Goal: Transaction & Acquisition: Purchase product/service

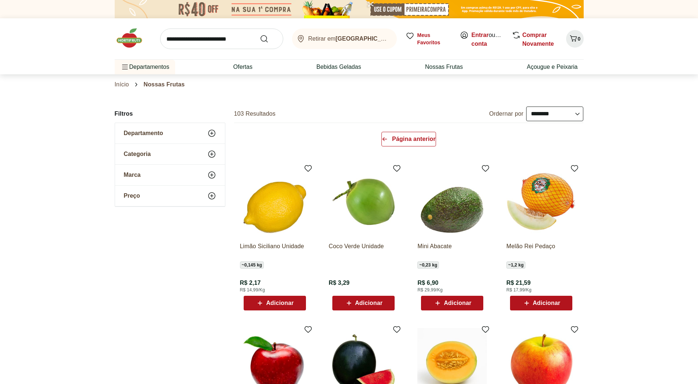
select select "**********"
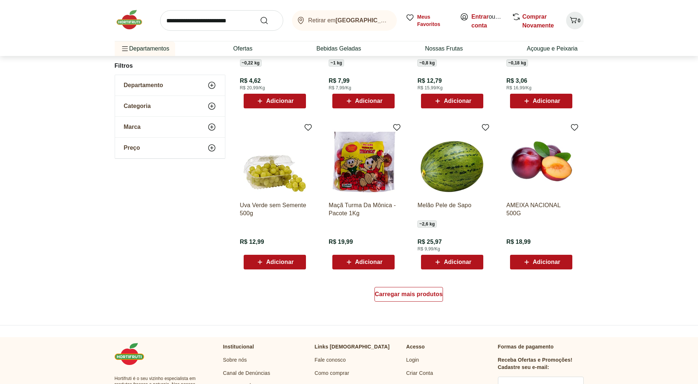
scroll to position [363, 0]
click at [423, 296] on span "Carregar mais produtos" at bounding box center [409, 294] width 68 height 6
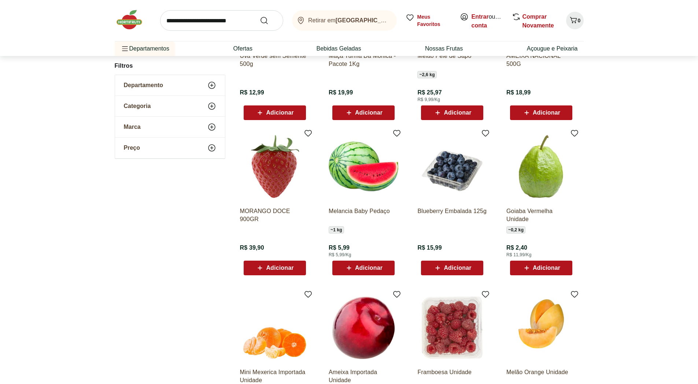
scroll to position [583, 0]
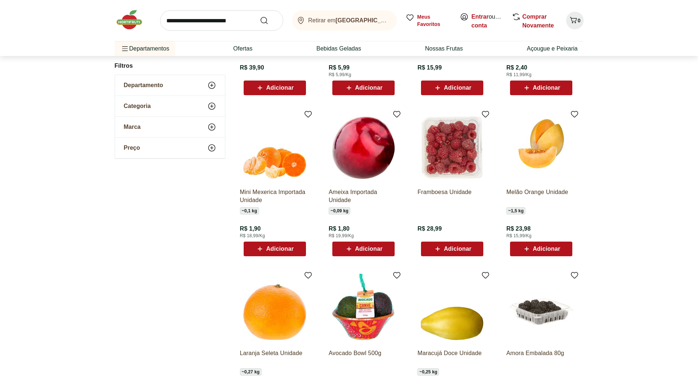
scroll to position [325, 0]
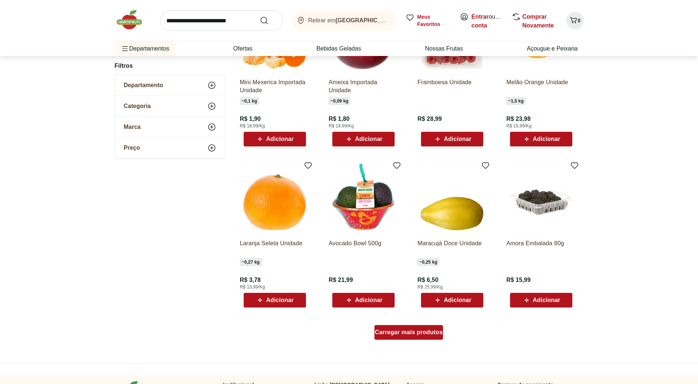
click at [394, 333] on span "Carregar mais produtos" at bounding box center [409, 333] width 68 height 6
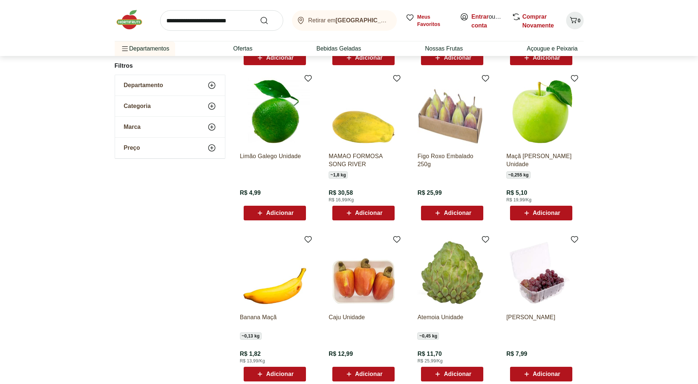
scroll to position [582, 0]
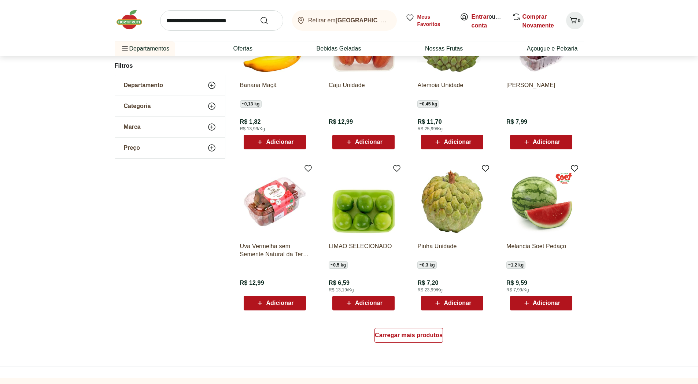
scroll to position [324, 0]
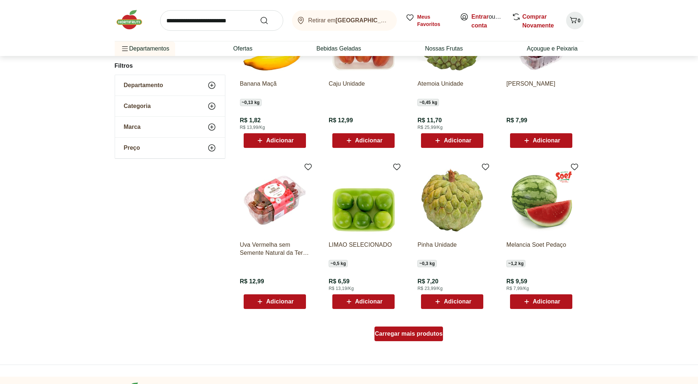
click at [397, 338] on div "Carregar mais produtos" at bounding box center [408, 334] width 68 height 15
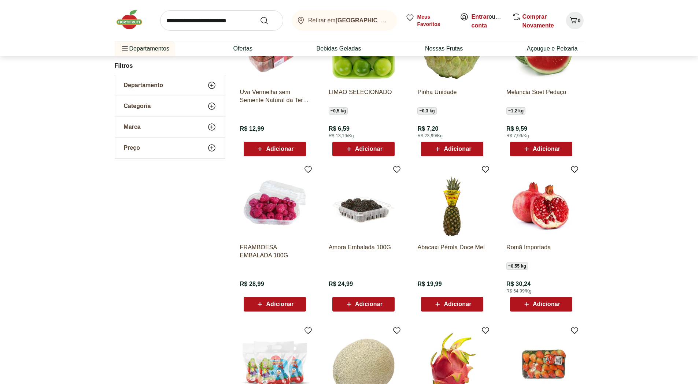
scroll to position [580, 0]
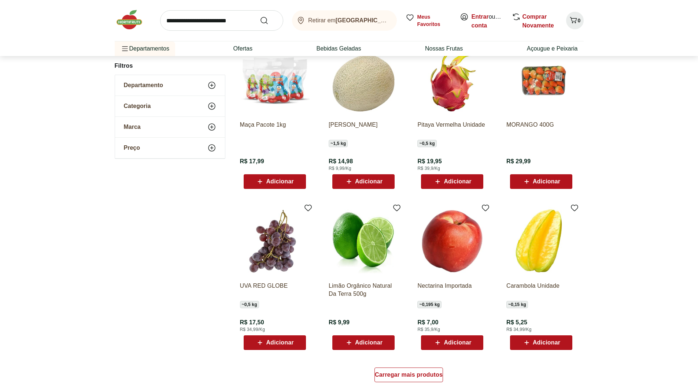
scroll to position [359, 0]
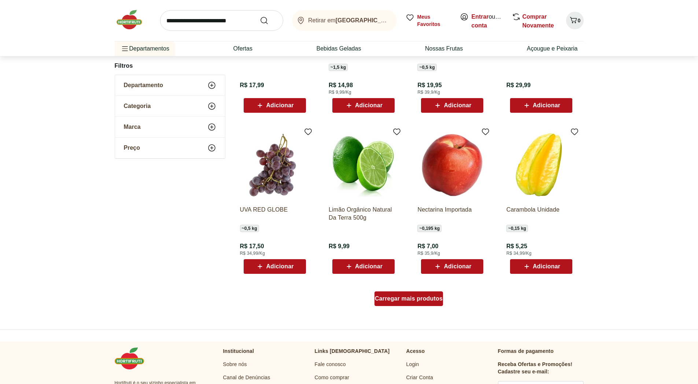
click at [393, 301] on span "Carregar mais produtos" at bounding box center [409, 299] width 68 height 6
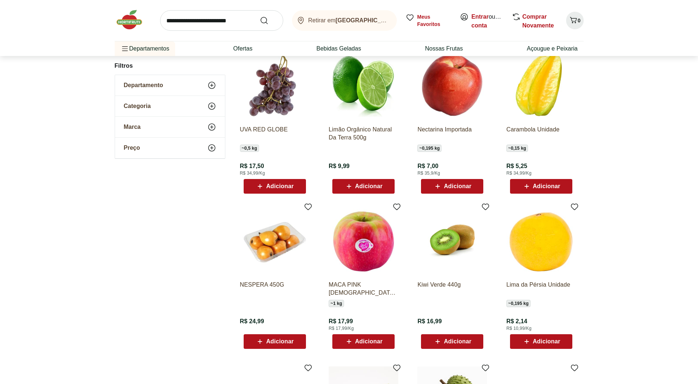
scroll to position [469, 0]
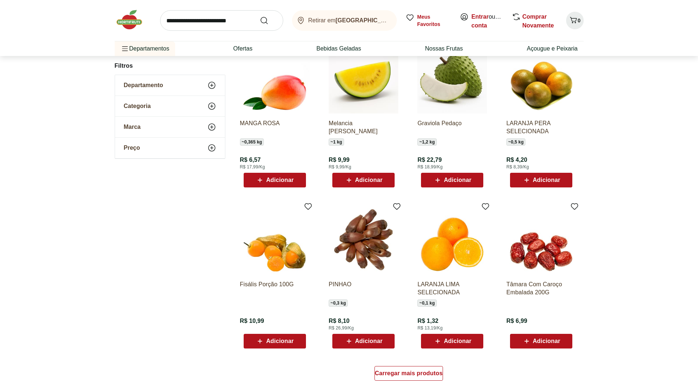
scroll to position [394, 0]
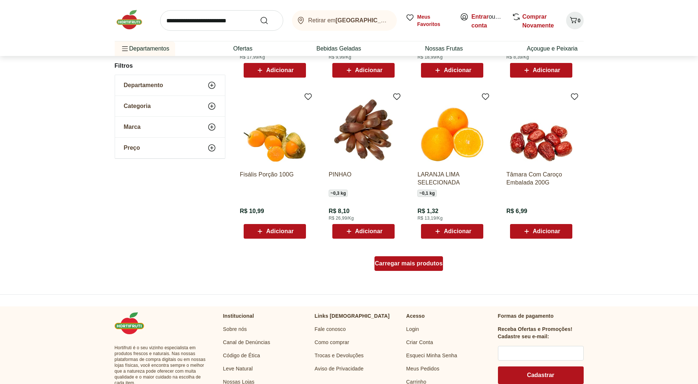
click at [395, 265] on span "Carregar mais produtos" at bounding box center [409, 264] width 68 height 6
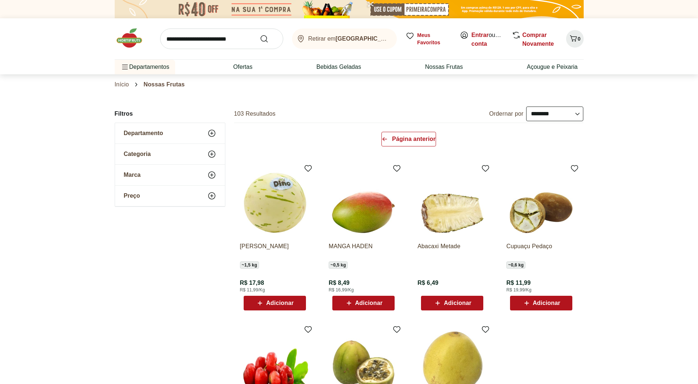
click at [413, 131] on div "Página anterior" at bounding box center [408, 140] width 355 height 35
click at [409, 138] on span "Página anterior" at bounding box center [414, 139] width 44 height 6
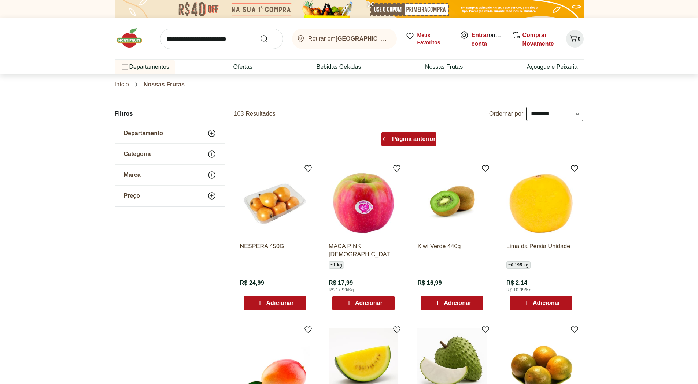
click at [401, 137] on span "Página anterior" at bounding box center [414, 139] width 44 height 6
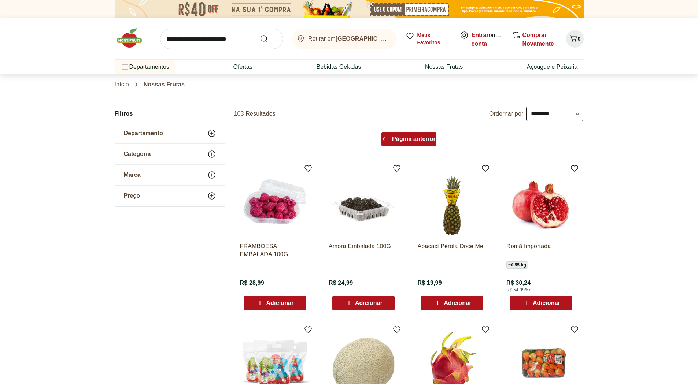
click at [419, 136] on span "Página anterior" at bounding box center [414, 139] width 44 height 6
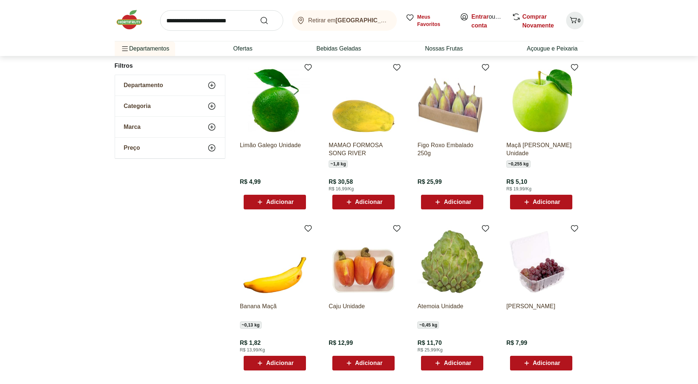
scroll to position [110, 0]
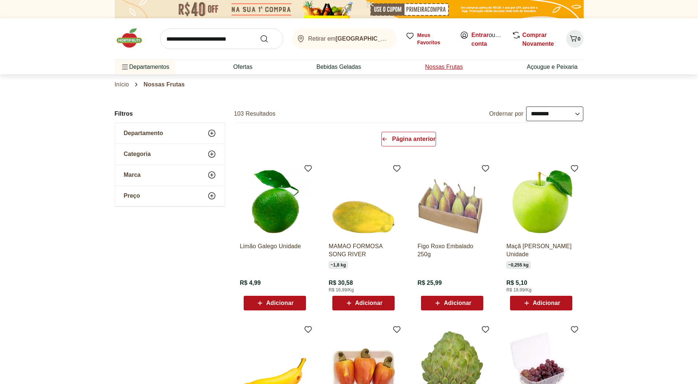
click at [441, 64] on link "Nossas Frutas" at bounding box center [444, 67] width 38 height 9
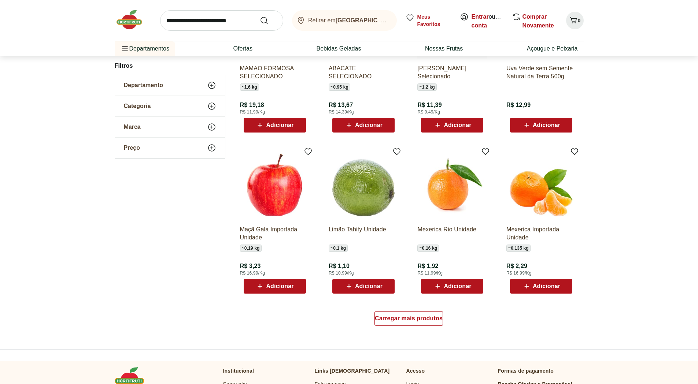
scroll to position [366, 0]
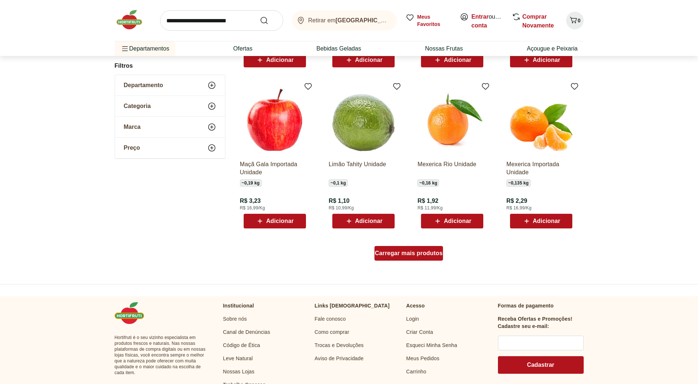
click at [409, 251] on span "Carregar mais produtos" at bounding box center [409, 253] width 68 height 6
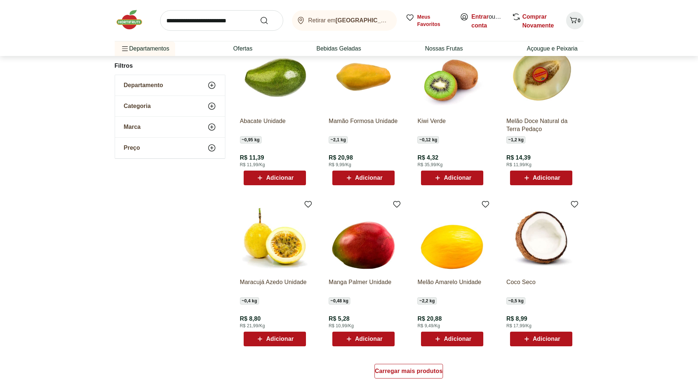
scroll to position [293, 0]
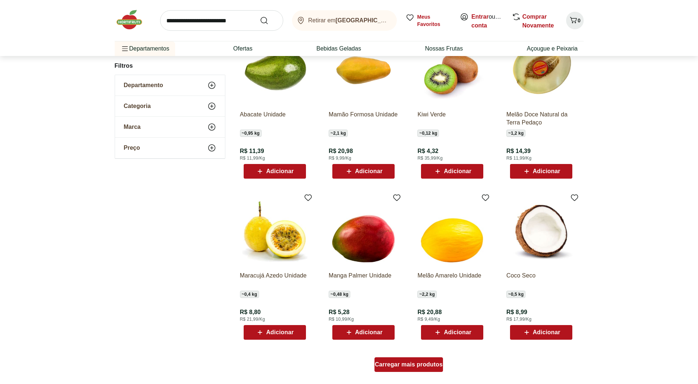
click at [394, 364] on span "Carregar mais produtos" at bounding box center [409, 365] width 68 height 6
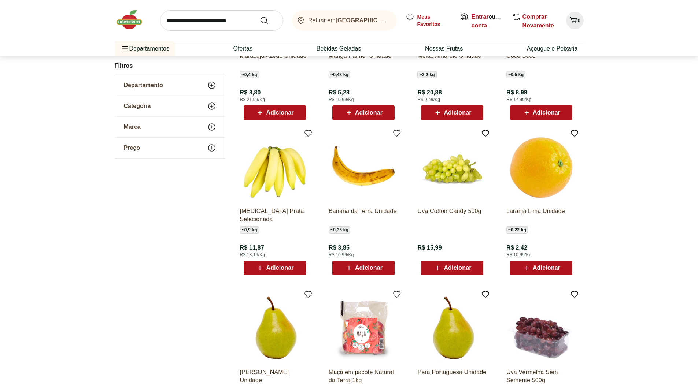
scroll to position [586, 0]
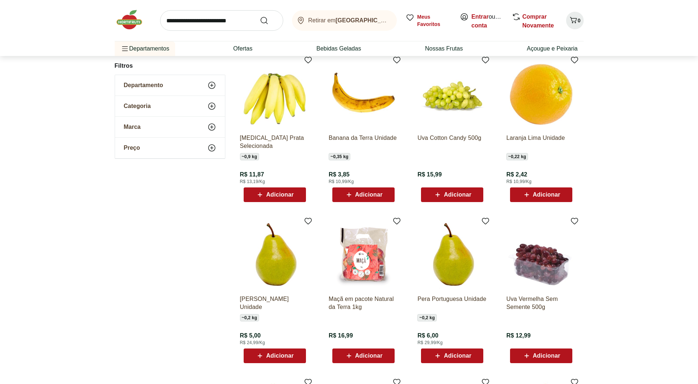
click at [546, 358] on span "Adicionar" at bounding box center [545, 356] width 27 height 6
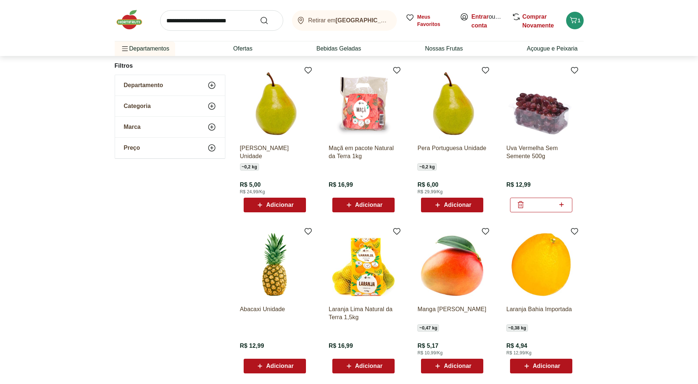
scroll to position [328, 0]
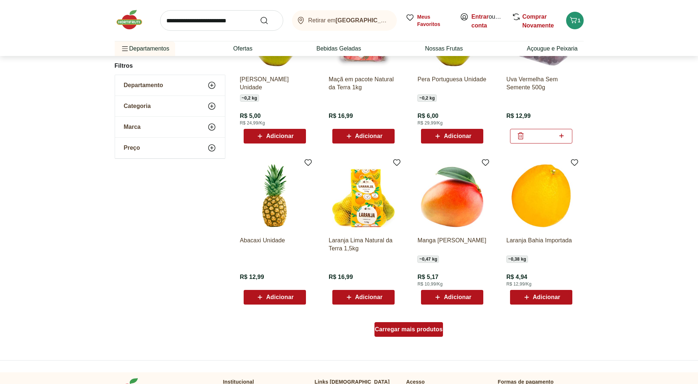
click at [409, 328] on span "Carregar mais produtos" at bounding box center [409, 330] width 68 height 6
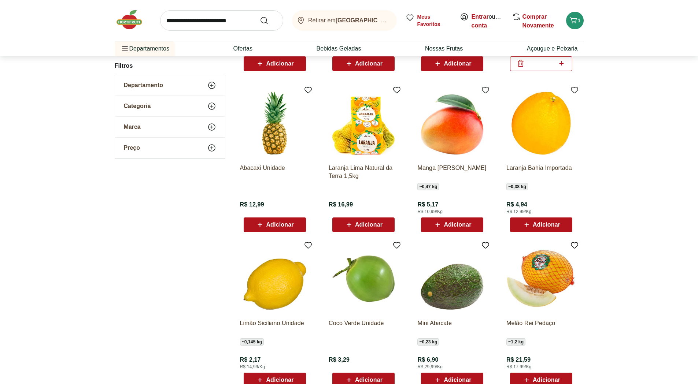
scroll to position [438, 0]
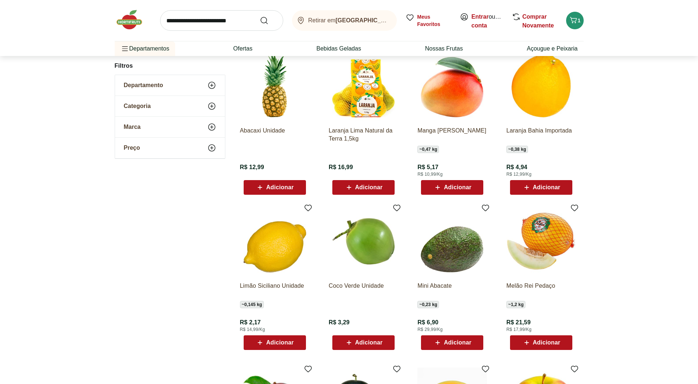
click at [274, 339] on span "Adicionar" at bounding box center [274, 342] width 38 height 9
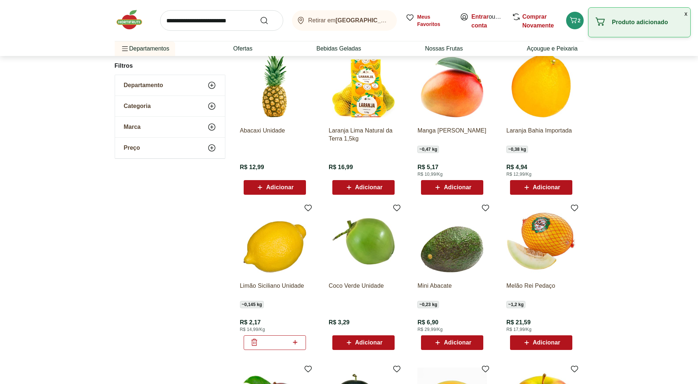
click at [291, 342] on icon at bounding box center [294, 342] width 9 height 9
type input "*"
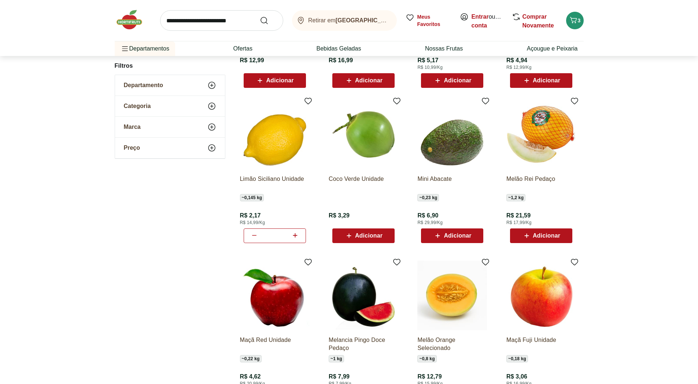
scroll to position [548, 0]
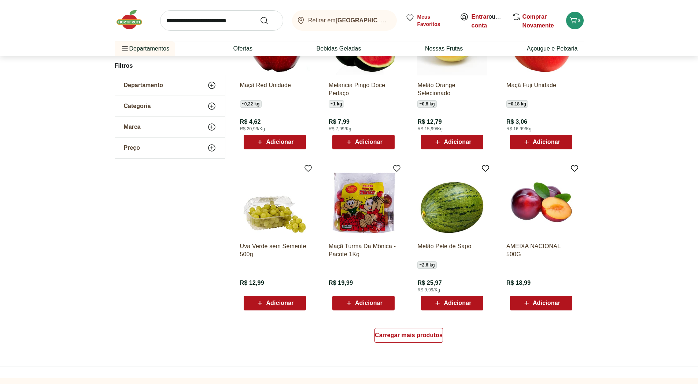
scroll to position [327, 0]
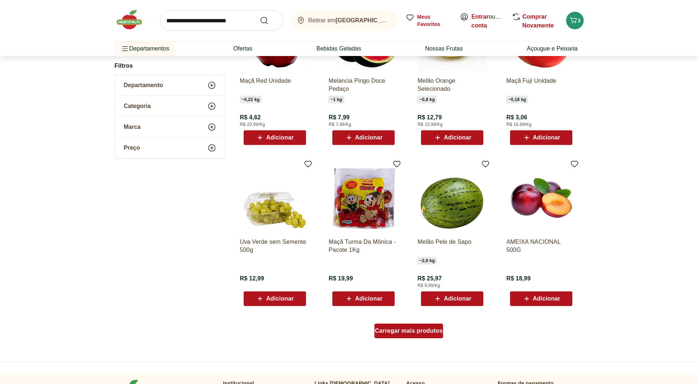
click at [413, 328] on span "Carregar mais produtos" at bounding box center [409, 331] width 68 height 6
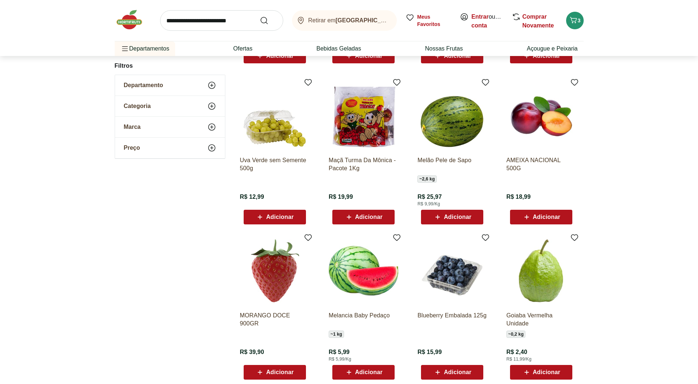
scroll to position [400, 0]
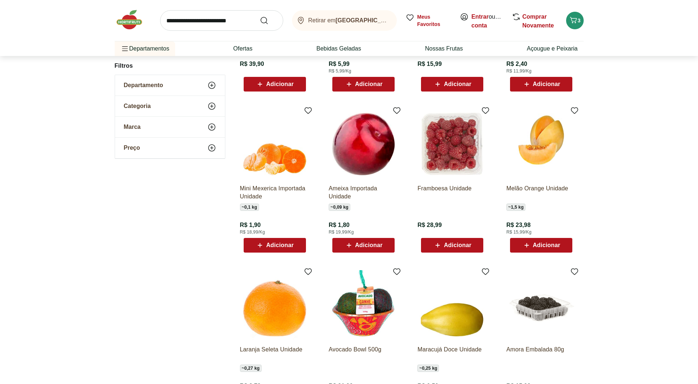
scroll to position [220, 0]
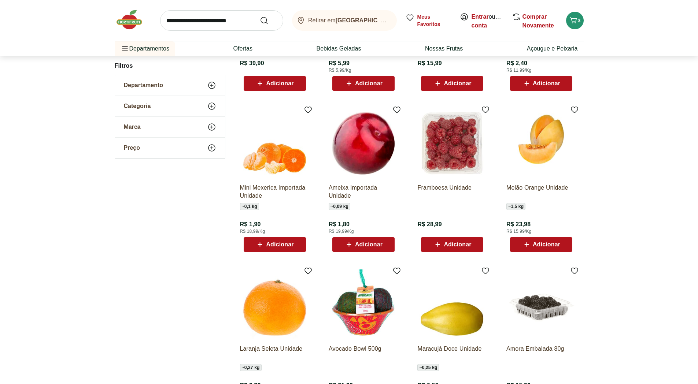
click at [366, 242] on span "Adicionar" at bounding box center [368, 245] width 27 height 6
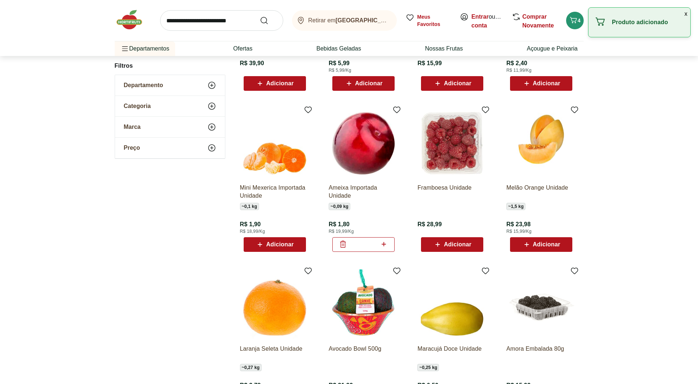
click at [384, 244] on icon at bounding box center [384, 244] width 4 height 4
type input "*"
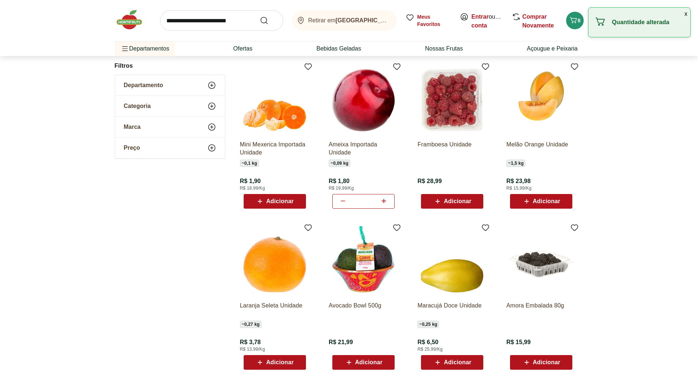
scroll to position [330, 0]
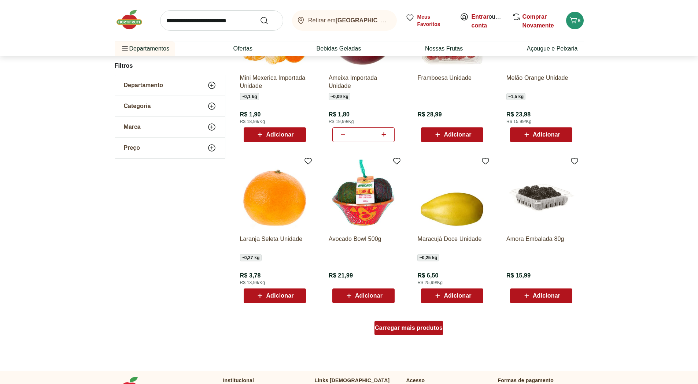
click at [398, 329] on span "Carregar mais produtos" at bounding box center [409, 328] width 68 height 6
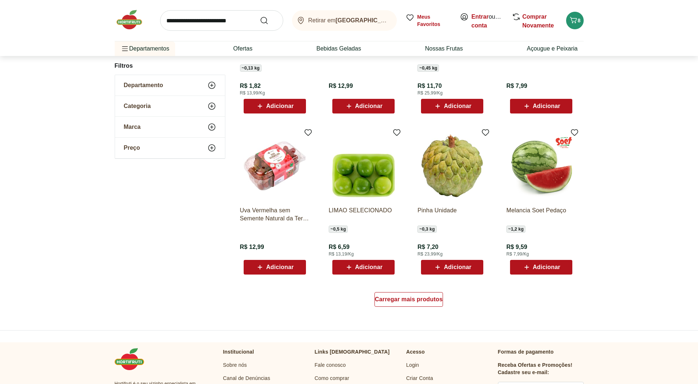
scroll to position [365, 0]
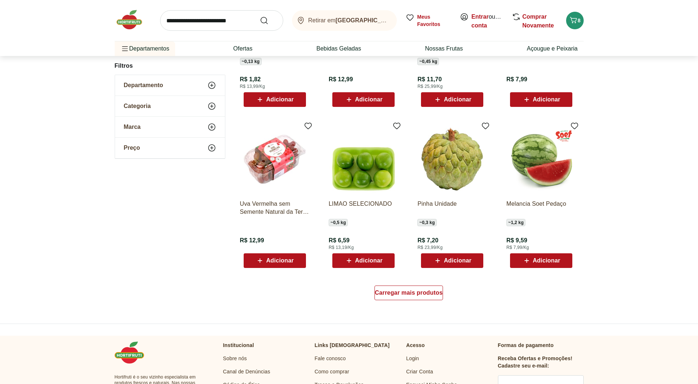
click at [203, 23] on input "search" at bounding box center [221, 20] width 123 height 21
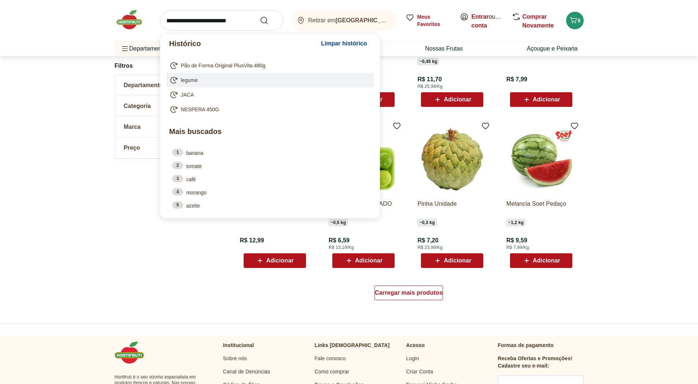
click at [192, 79] on span "legume" at bounding box center [189, 80] width 17 height 7
type input "******"
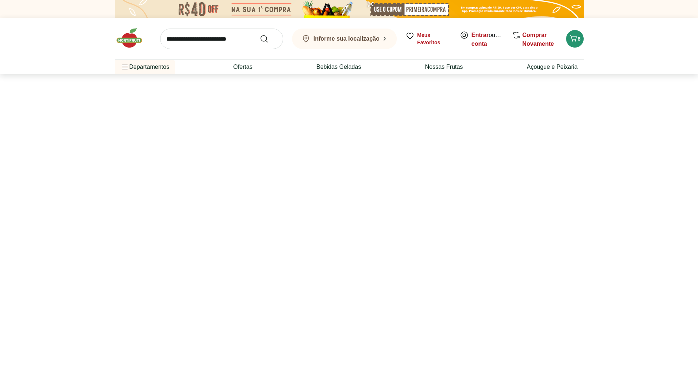
select select "**********"
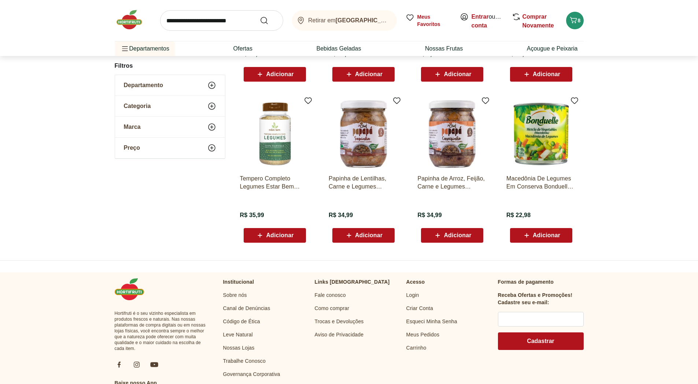
scroll to position [403, 0]
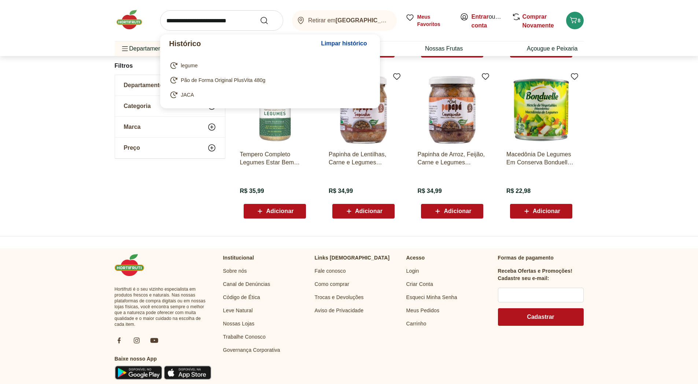
click at [204, 23] on input "search" at bounding box center [221, 20] width 123 height 21
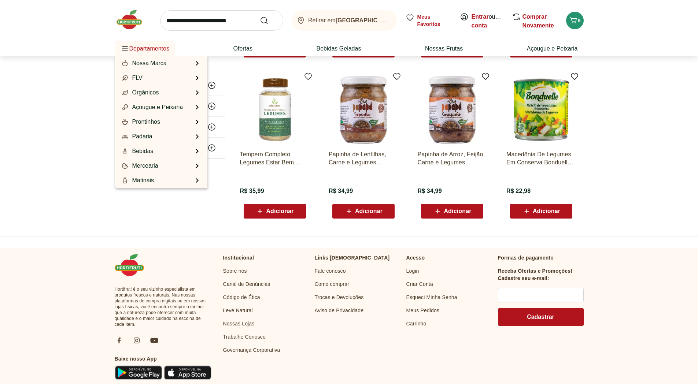
click at [141, 45] on span "Departamentos" at bounding box center [144, 49] width 49 height 18
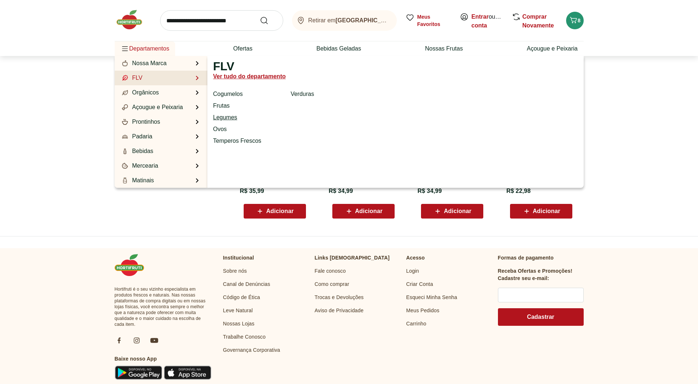
click at [224, 117] on link "Legumes" at bounding box center [225, 117] width 24 height 9
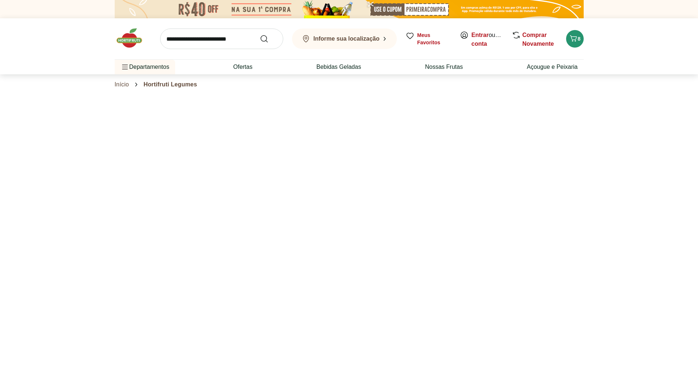
select select "**********"
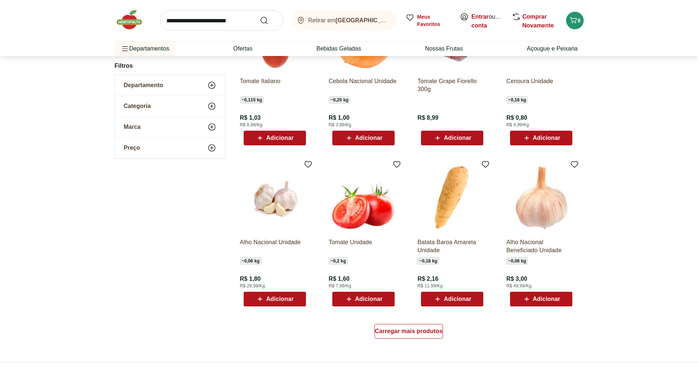
scroll to position [330, 0]
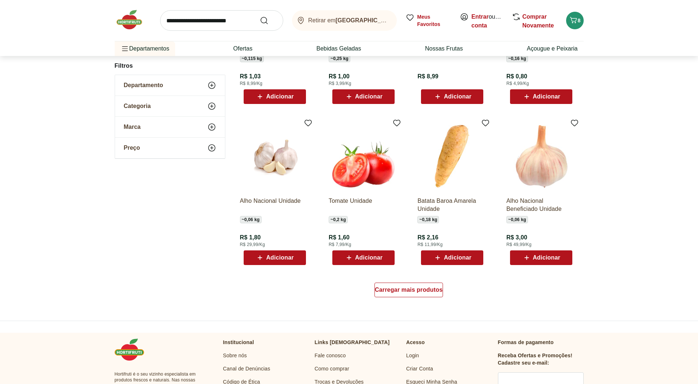
click at [460, 260] on span "Adicionar" at bounding box center [456, 258] width 27 height 6
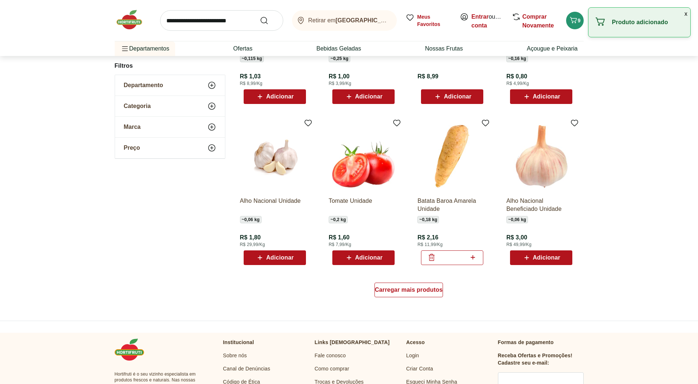
click at [476, 257] on icon at bounding box center [472, 257] width 9 height 9
type input "*"
click at [391, 287] on span "Carregar mais produtos" at bounding box center [409, 290] width 68 height 6
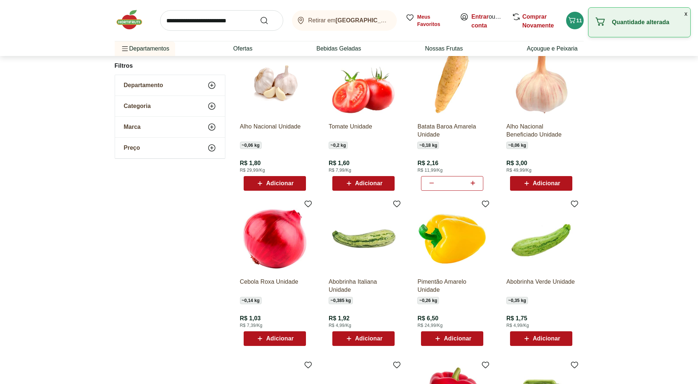
scroll to position [439, 0]
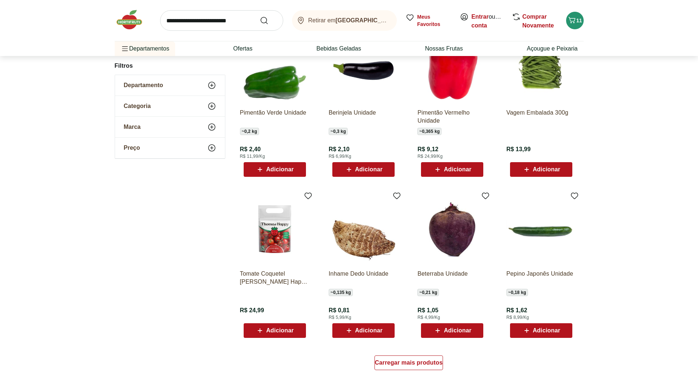
scroll to position [366, 0]
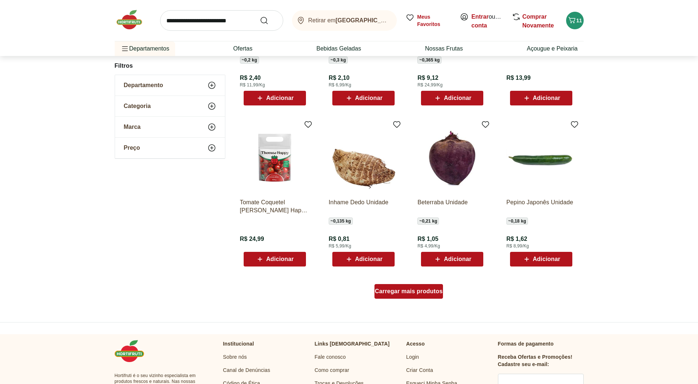
click at [390, 293] on span "Carregar mais produtos" at bounding box center [409, 292] width 68 height 6
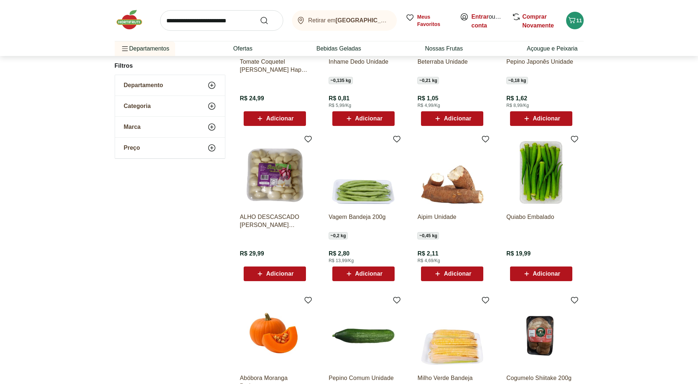
scroll to position [586, 0]
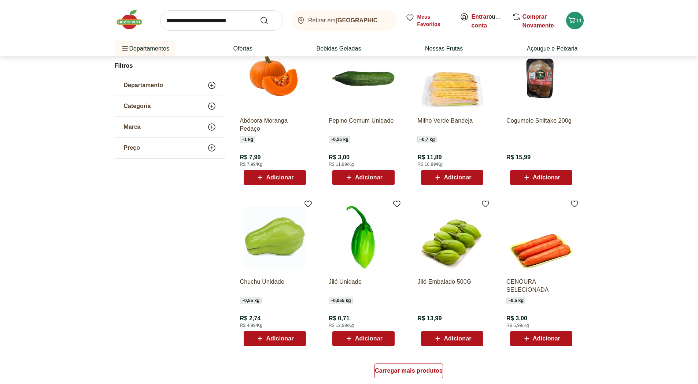
scroll to position [291, 0]
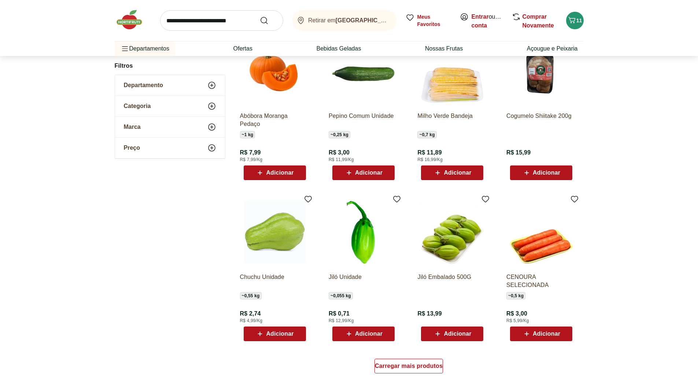
click at [551, 333] on span "Adicionar" at bounding box center [545, 334] width 27 height 6
click at [286, 332] on span "Adicionar" at bounding box center [279, 334] width 27 height 6
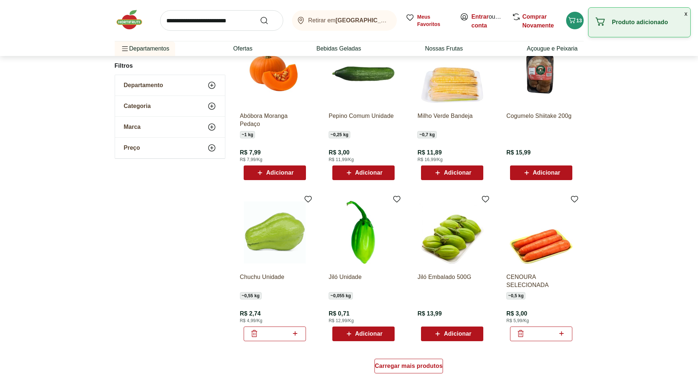
click at [297, 333] on icon at bounding box center [294, 333] width 9 height 9
type input "*"
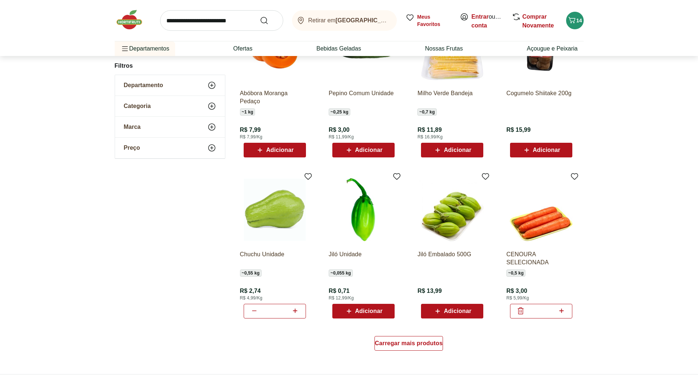
scroll to position [328, 0]
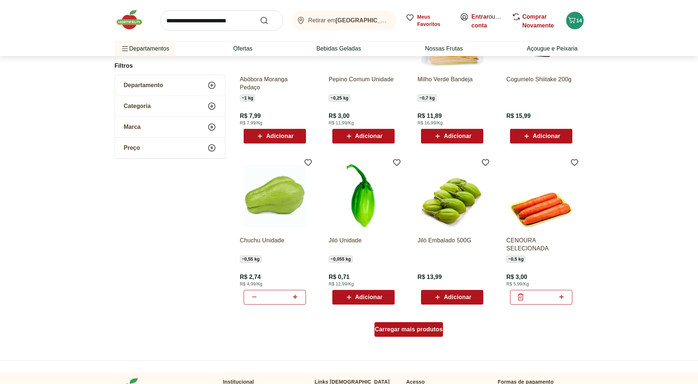
click at [384, 328] on span "Carregar mais produtos" at bounding box center [409, 330] width 68 height 6
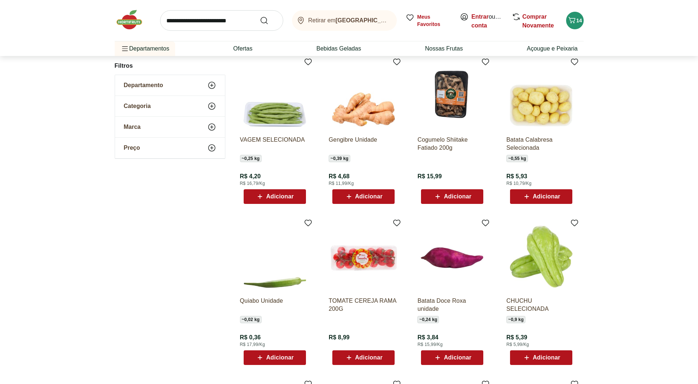
scroll to position [584, 0]
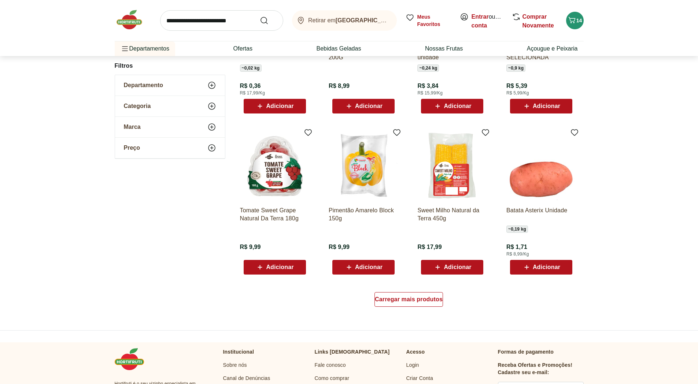
scroll to position [400, 0]
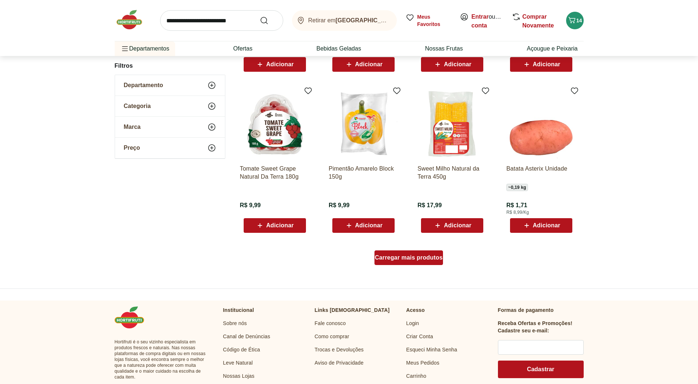
click at [419, 260] on span "Carregar mais produtos" at bounding box center [409, 258] width 68 height 6
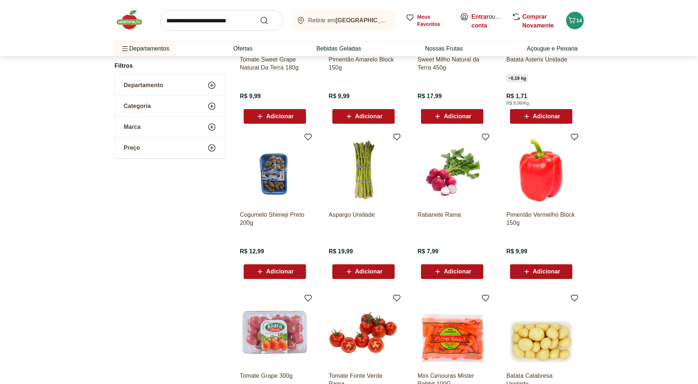
scroll to position [510, 0]
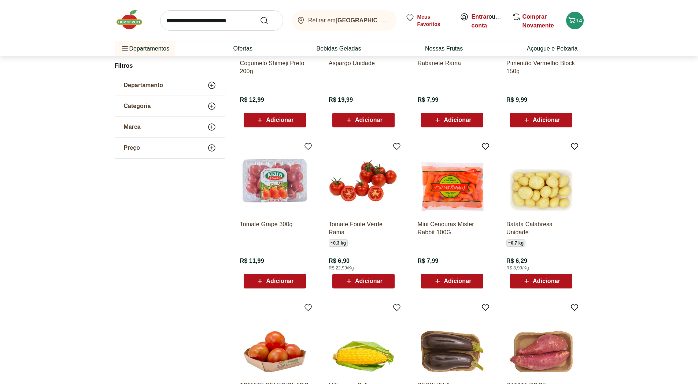
scroll to position [330, 0]
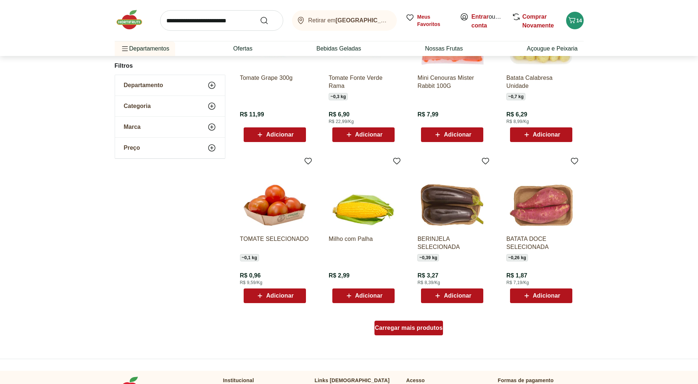
click at [409, 330] on span "Carregar mais produtos" at bounding box center [409, 328] width 68 height 6
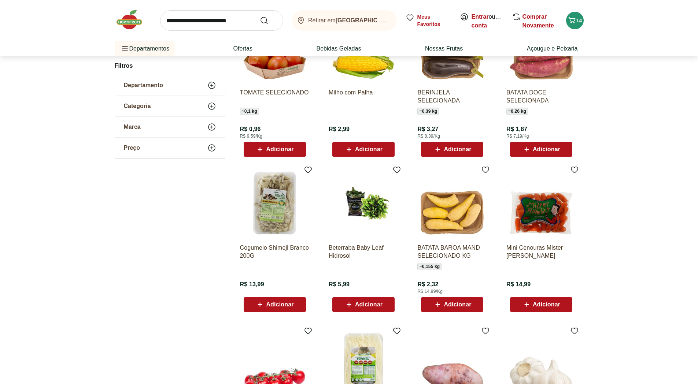
scroll to position [586, 0]
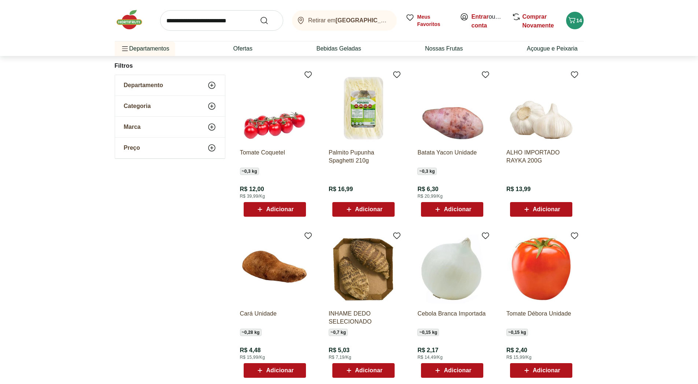
scroll to position [328, 0]
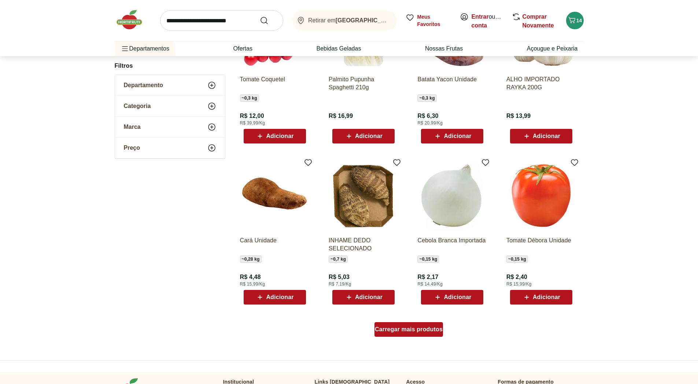
click at [400, 331] on span "Carregar mais produtos" at bounding box center [409, 330] width 68 height 6
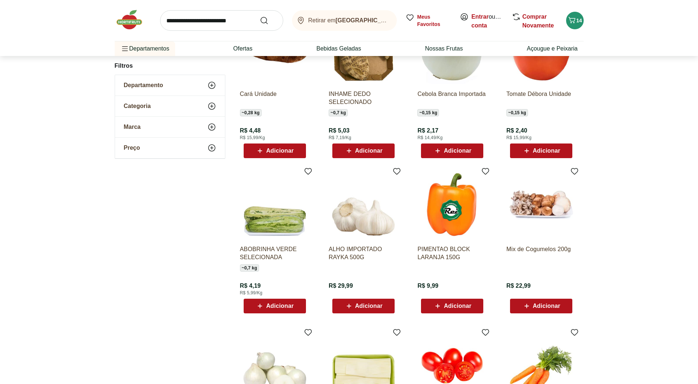
scroll to position [584, 0]
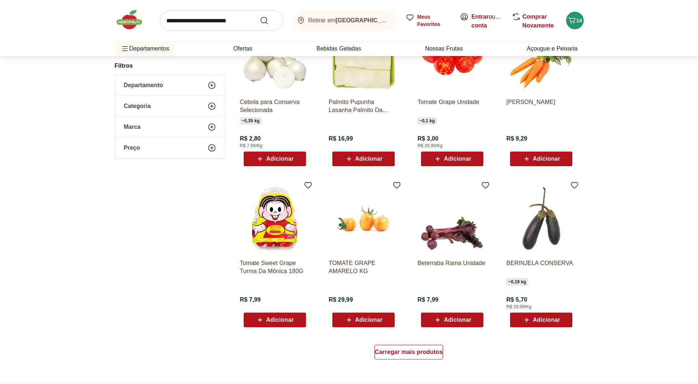
scroll to position [327, 0]
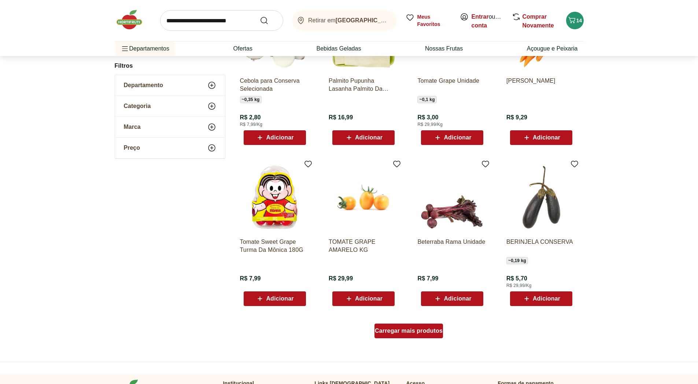
click at [423, 330] on span "Carregar mais produtos" at bounding box center [409, 331] width 68 height 6
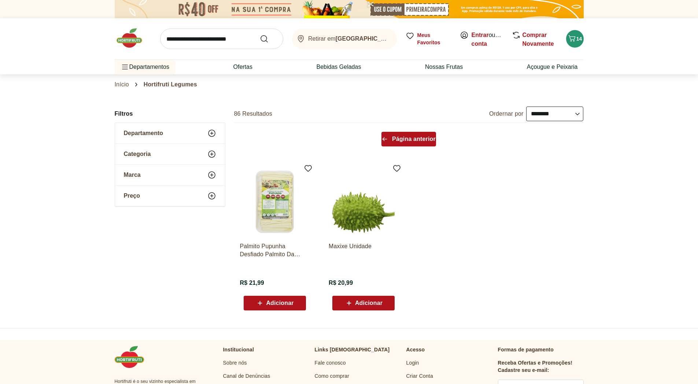
click at [400, 138] on span "Página anterior" at bounding box center [414, 139] width 44 height 6
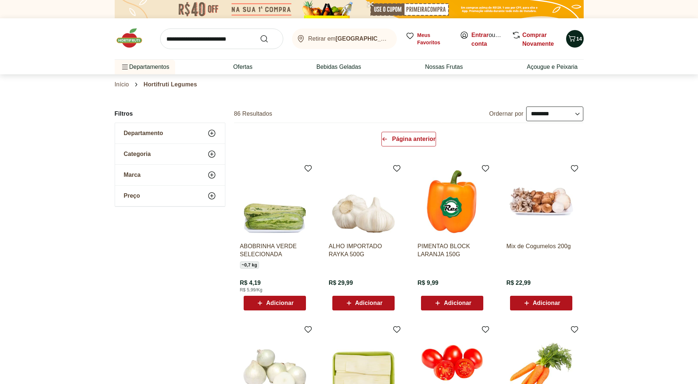
click at [577, 39] on span "14" at bounding box center [579, 39] width 6 height 6
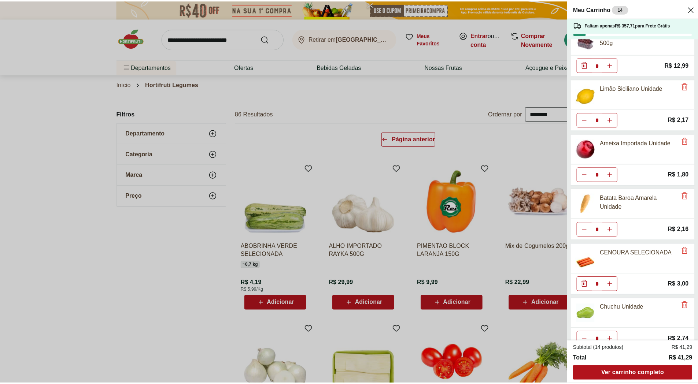
scroll to position [29, 0]
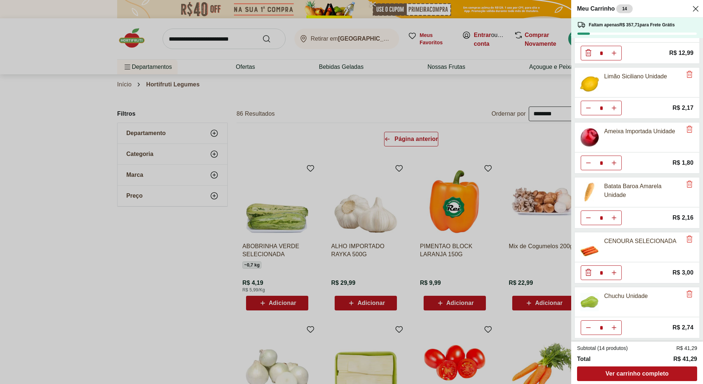
click at [153, 260] on div "Meu Carrinho 14 Faltam apenas R$ 357,71 para Frete Grátis Uva Vermelha Sem Seme…" at bounding box center [351, 192] width 703 height 384
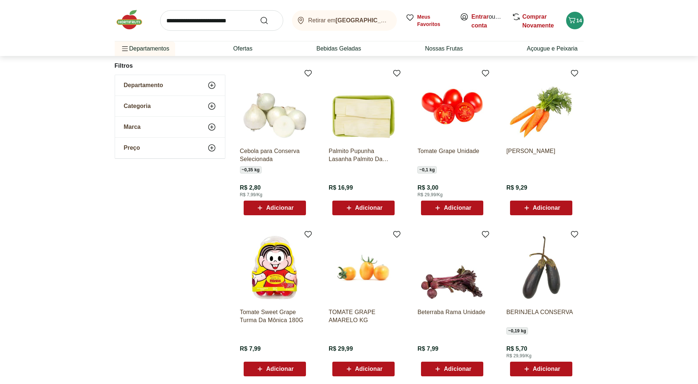
scroll to position [293, 0]
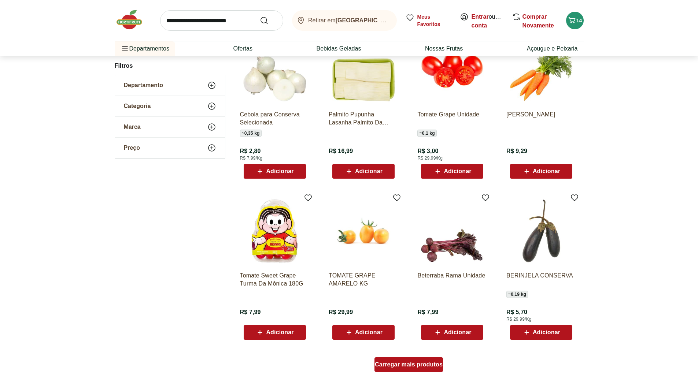
click at [405, 365] on span "Carregar mais produtos" at bounding box center [409, 365] width 68 height 6
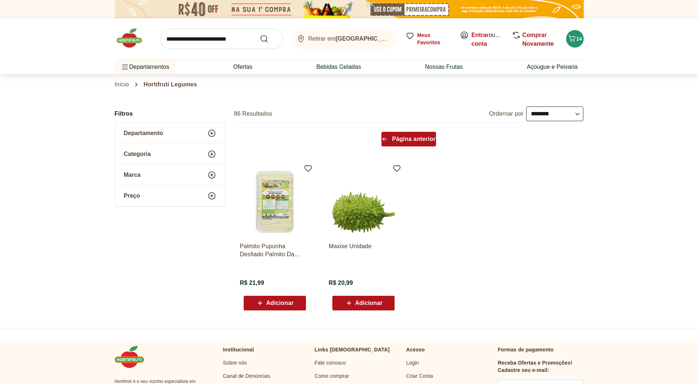
click at [401, 138] on span "Página anterior" at bounding box center [414, 139] width 44 height 6
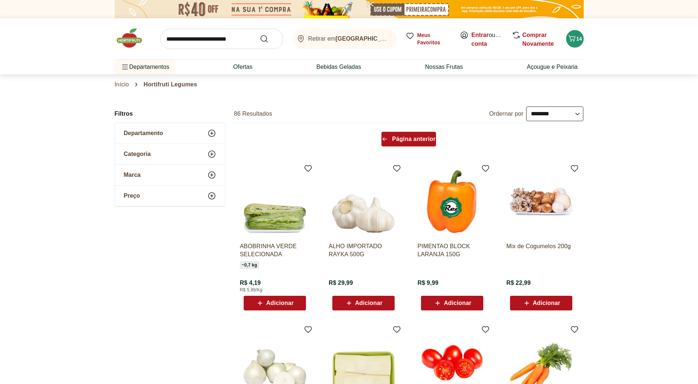
click at [410, 137] on span "Página anterior" at bounding box center [414, 139] width 44 height 6
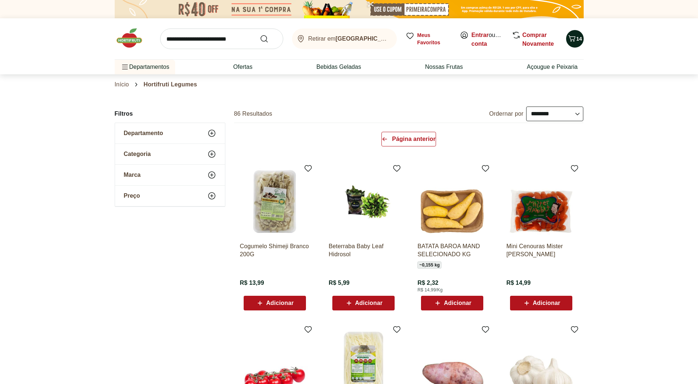
click at [576, 37] on span "14" at bounding box center [579, 39] width 6 height 6
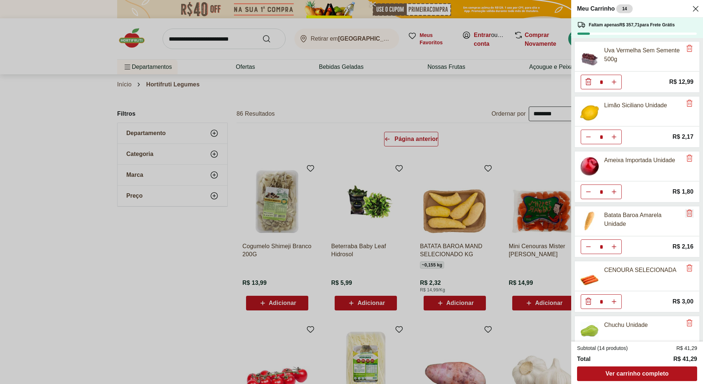
click at [687, 215] on icon "Remove" at bounding box center [689, 213] width 9 height 9
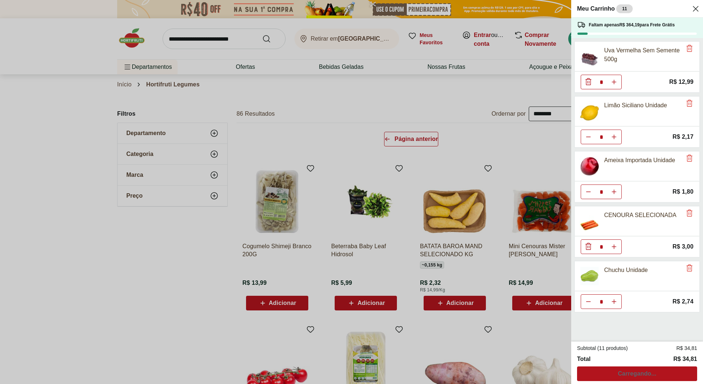
click at [508, 150] on div "Meu Carrinho 11 Faltam apenas R$ 364,19 para Frete Grátis Uva Vermelha Sem Seme…" at bounding box center [351, 192] width 703 height 384
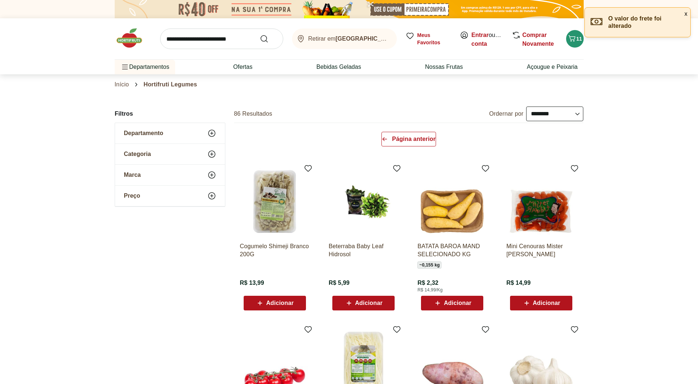
click at [450, 304] on span "Adicionar" at bounding box center [456, 303] width 27 height 6
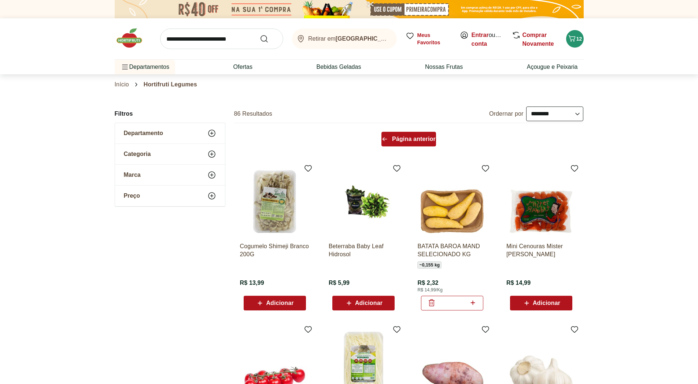
click at [411, 139] on span "Página anterior" at bounding box center [414, 139] width 44 height 6
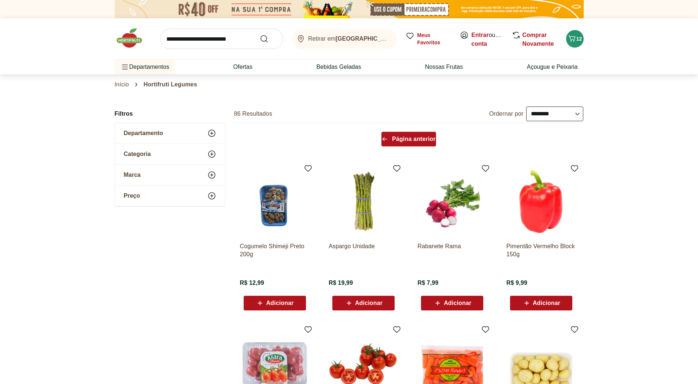
click at [417, 139] on span "Página anterior" at bounding box center [414, 139] width 44 height 6
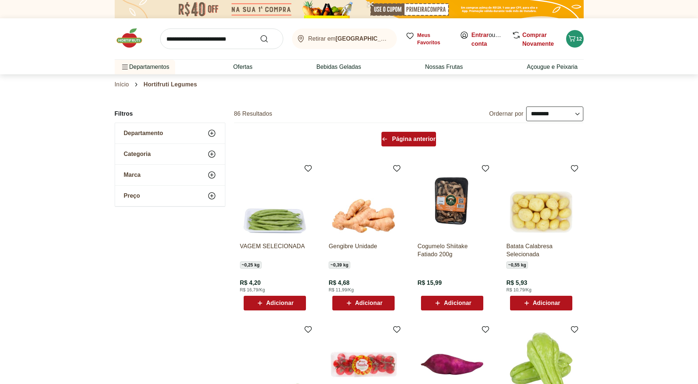
click at [418, 141] on span "Página anterior" at bounding box center [414, 139] width 44 height 6
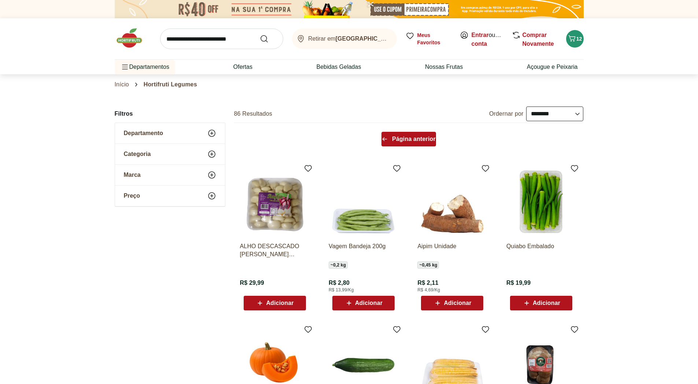
click at [408, 140] on span "Página anterior" at bounding box center [414, 139] width 44 height 6
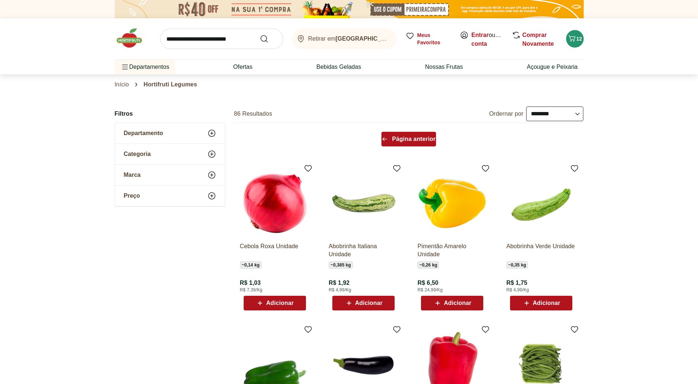
click at [395, 137] on span "Página anterior" at bounding box center [414, 139] width 44 height 6
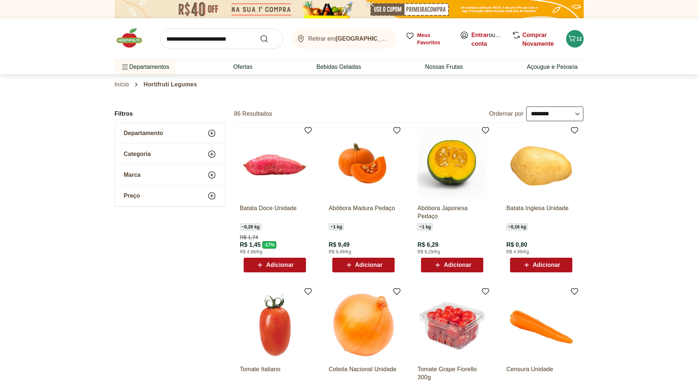
scroll to position [73, 0]
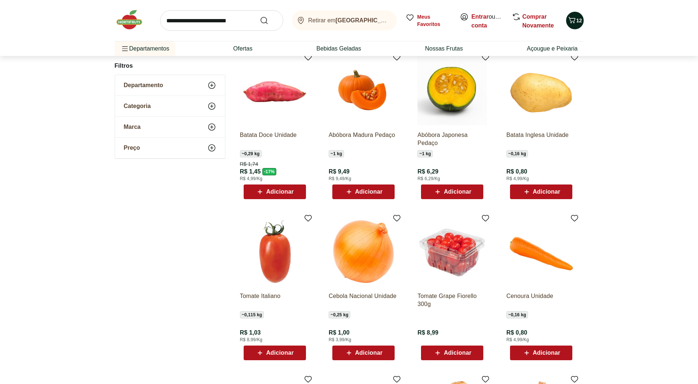
click at [572, 19] on icon "Carrinho" at bounding box center [571, 20] width 9 height 9
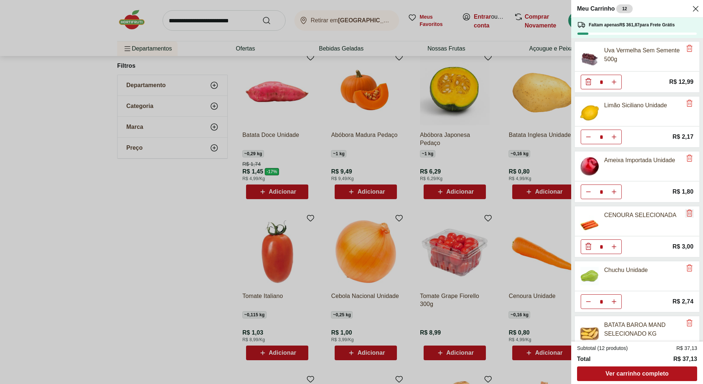
click at [685, 214] on icon "Remove" at bounding box center [689, 213] width 9 height 9
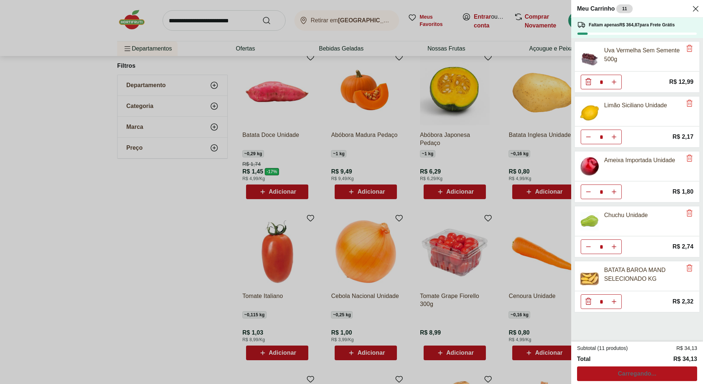
click at [467, 146] on div "Meu Carrinho 11 Faltam apenas R$ 364,87 para Frete Grátis Uva Vermelha Sem Seme…" at bounding box center [351, 192] width 703 height 384
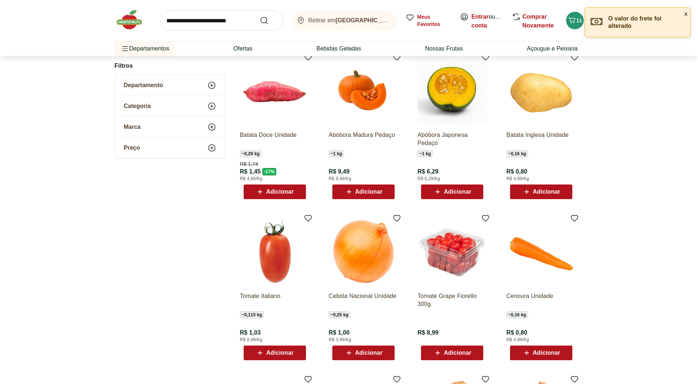
click at [553, 350] on span "Adicionar" at bounding box center [545, 353] width 27 height 6
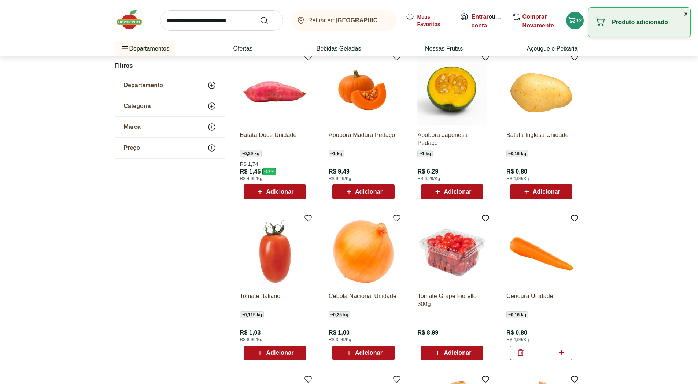
click at [564, 353] on icon at bounding box center [561, 352] width 9 height 9
type input "*"
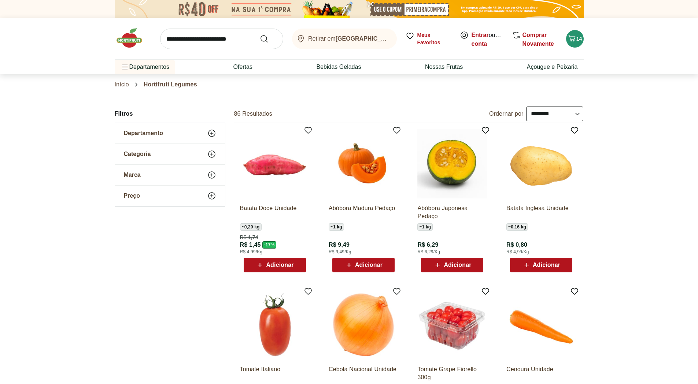
click at [356, 264] on span "Adicionar" at bounding box center [368, 265] width 27 height 6
click at [182, 38] on input "search" at bounding box center [221, 39] width 123 height 21
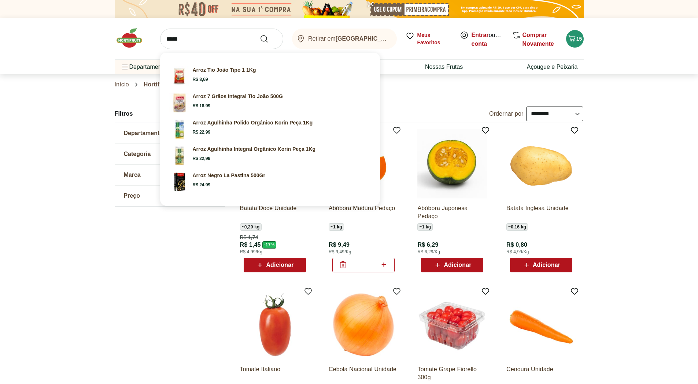
drag, startPoint x: 171, startPoint y: 40, endPoint x: 212, endPoint y: 47, distance: 41.3
click at [212, 47] on input "*****" at bounding box center [221, 39] width 123 height 21
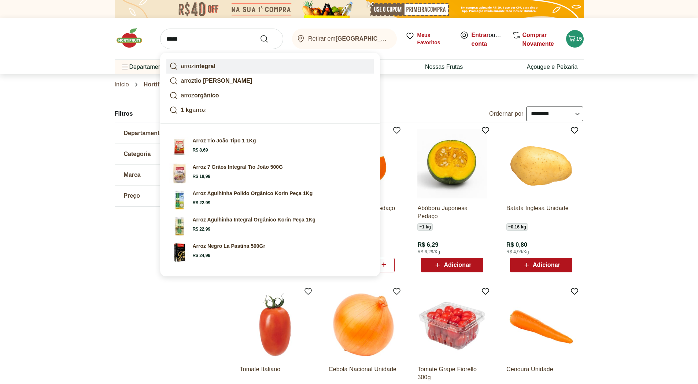
click at [208, 65] on strong "integral" at bounding box center [204, 66] width 21 height 6
type input "**********"
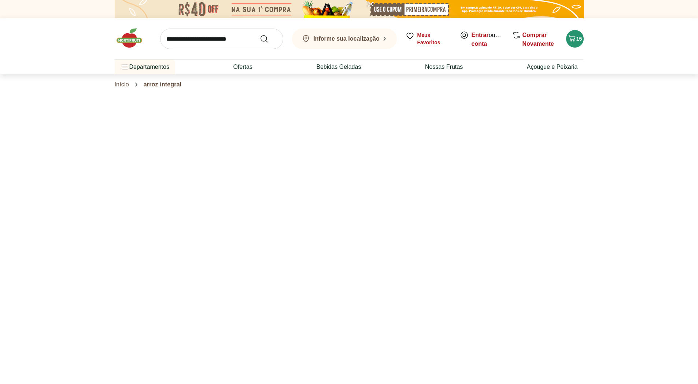
select select "**********"
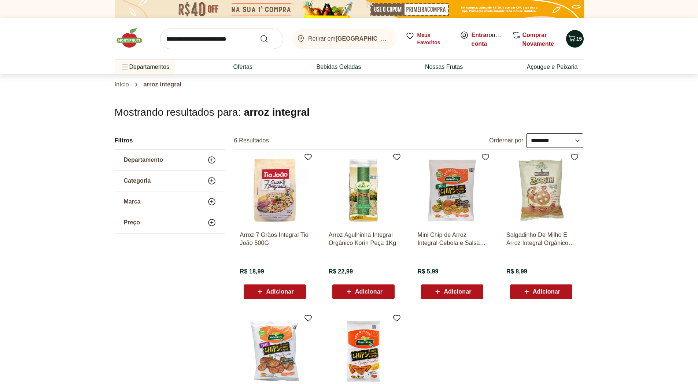
click at [578, 39] on span "15" at bounding box center [579, 39] width 6 height 6
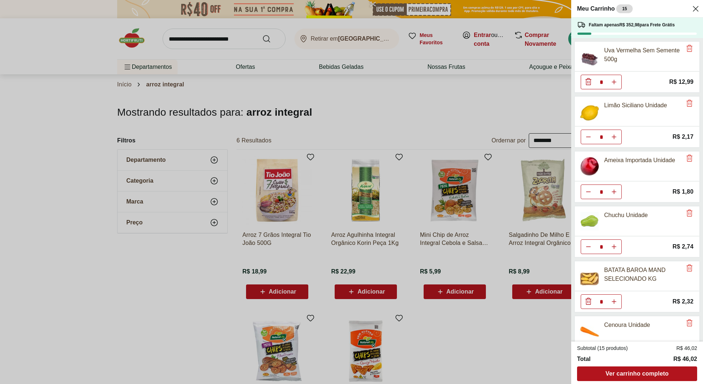
click at [112, 34] on div "Meu Carrinho 15 Faltam apenas R$ 352,98 para Frete Grátis Uva Vermelha Sem Seme…" at bounding box center [351, 192] width 703 height 384
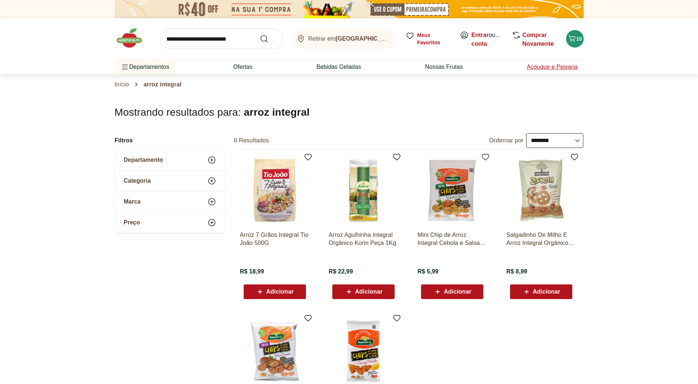
click at [545, 66] on link "Açougue e Peixaria" at bounding box center [552, 67] width 51 height 9
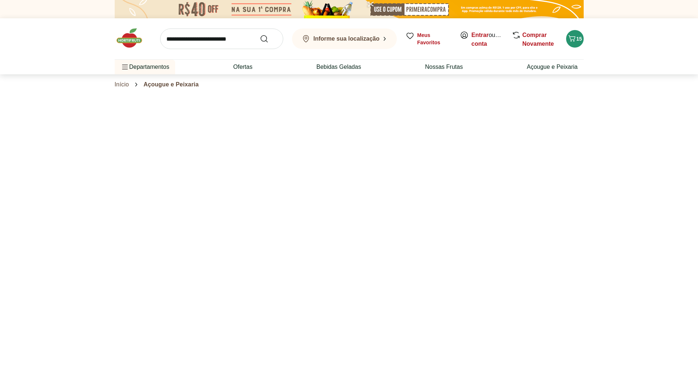
select select "**********"
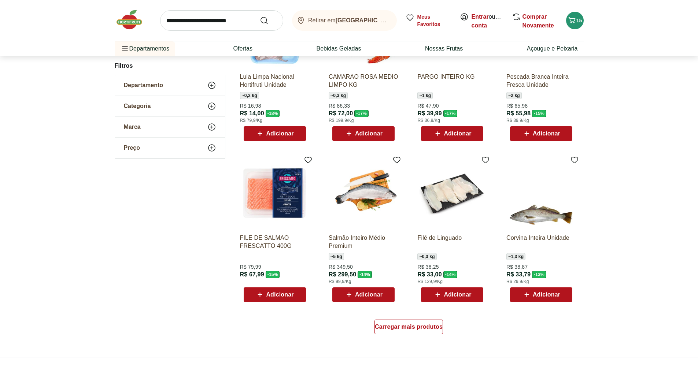
scroll to position [293, 0]
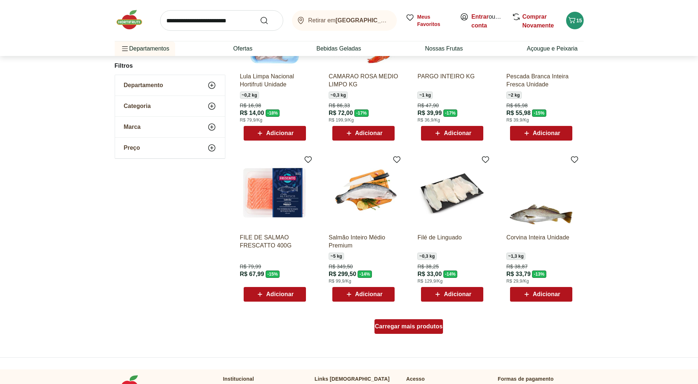
click at [413, 329] on span "Carregar mais produtos" at bounding box center [409, 327] width 68 height 6
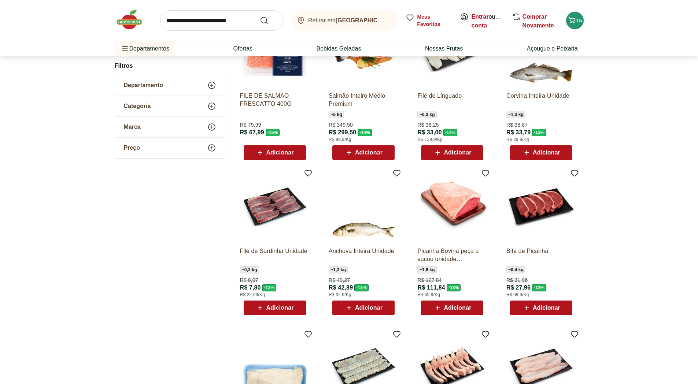
scroll to position [439, 0]
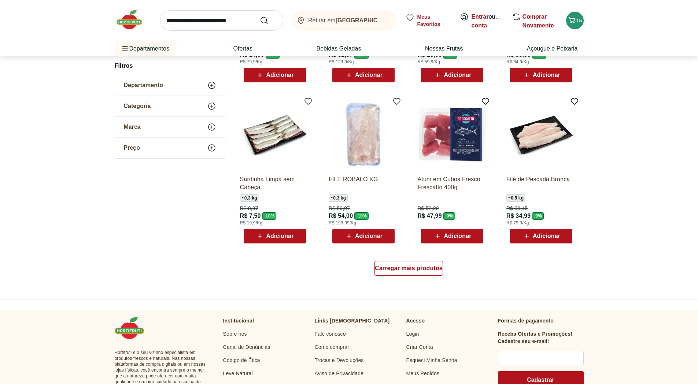
scroll to position [403, 0]
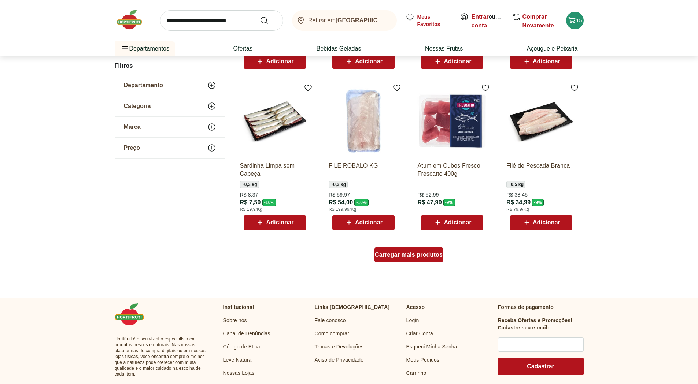
click at [416, 257] on span "Carregar mais produtos" at bounding box center [409, 255] width 68 height 6
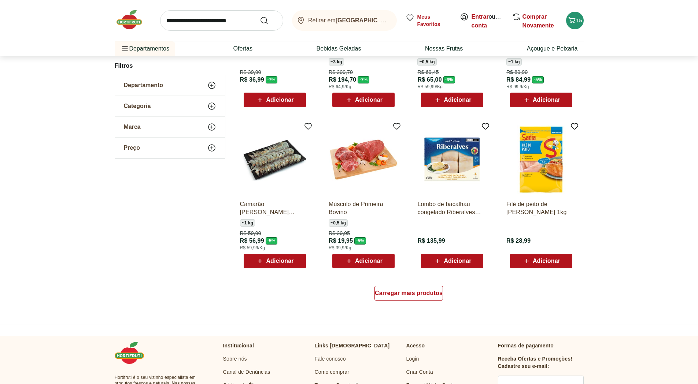
scroll to position [365, 0]
click at [421, 296] on span "Carregar mais produtos" at bounding box center [409, 293] width 68 height 6
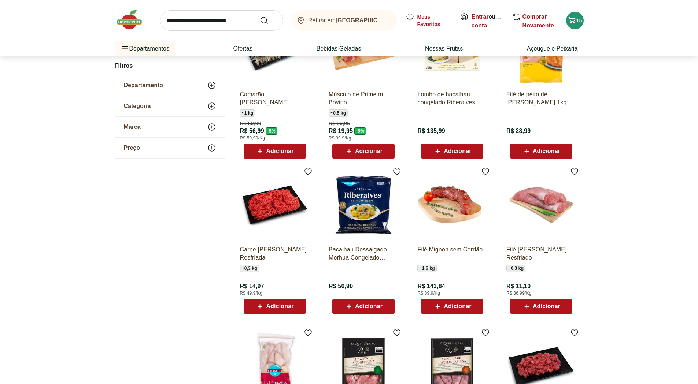
scroll to position [475, 0]
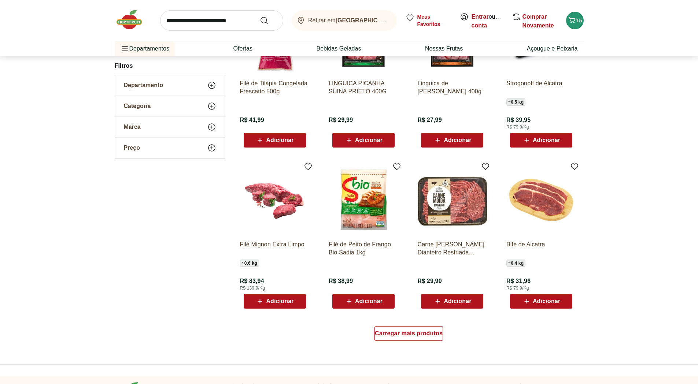
scroll to position [363, 0]
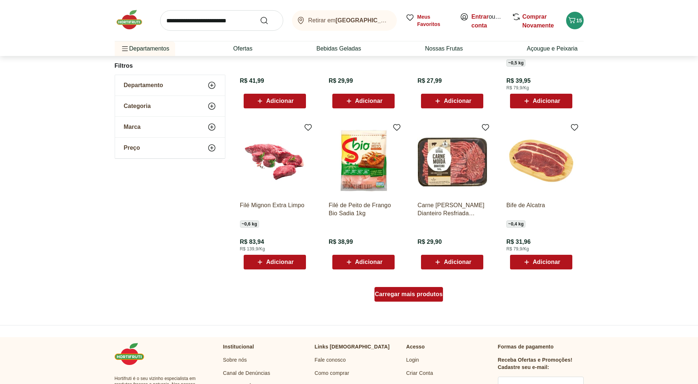
click at [398, 291] on span "Carregar mais produtos" at bounding box center [409, 294] width 68 height 6
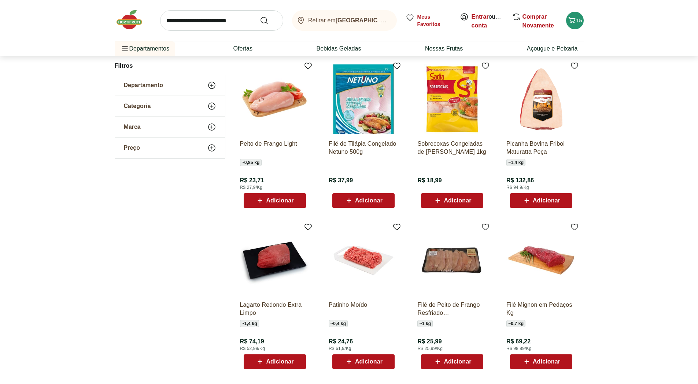
scroll to position [583, 0]
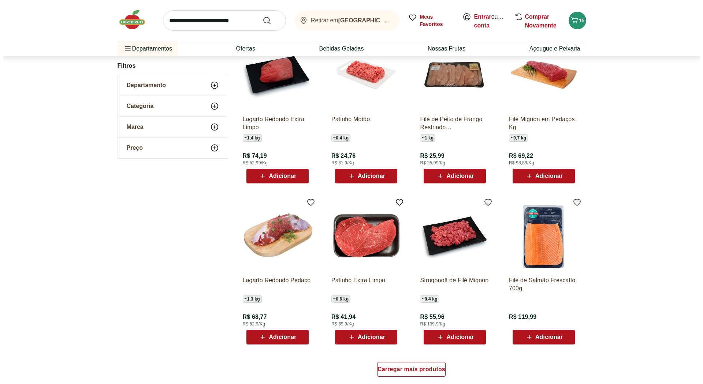
scroll to position [289, 0]
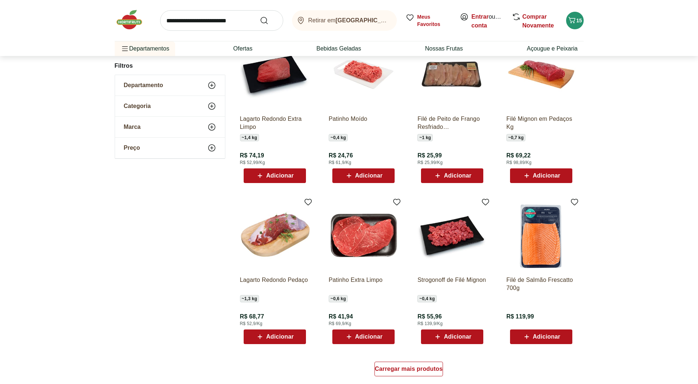
click at [374, 175] on span "Adicionar" at bounding box center [368, 176] width 27 height 6
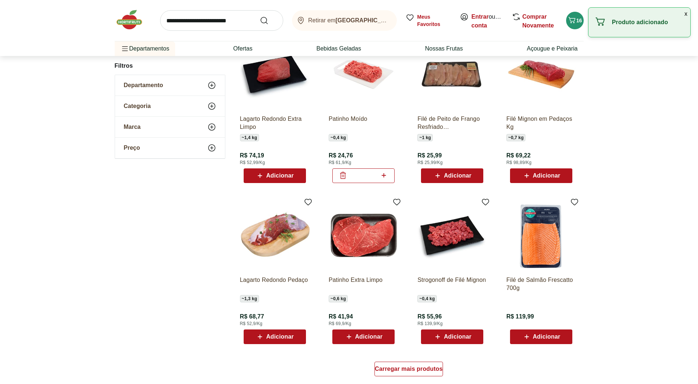
click at [383, 173] on icon at bounding box center [383, 175] width 9 height 9
type input "*"
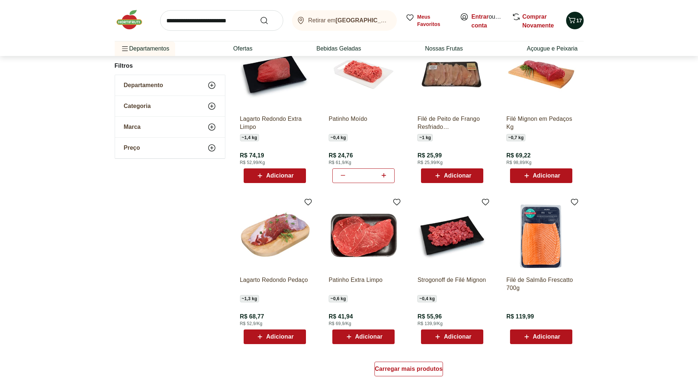
click at [573, 19] on icon "Carrinho" at bounding box center [571, 20] width 9 height 9
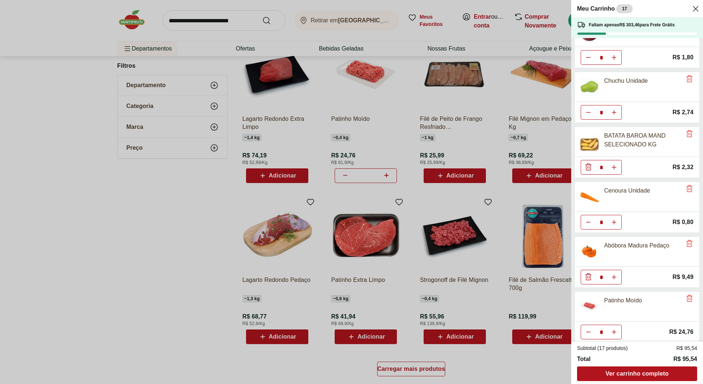
scroll to position [139, 0]
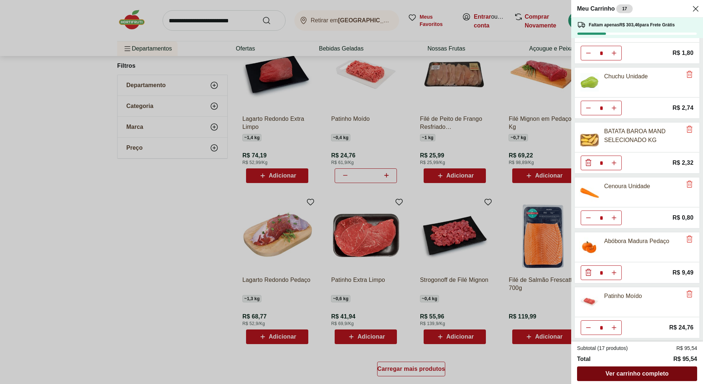
click at [639, 374] on span "Ver carrinho completo" at bounding box center [637, 374] width 63 height 6
click at [492, 128] on div "Meu Carrinho 17 Faltam apenas R$ 303,46 para Frete Grátis Uva Vermelha Sem Seme…" at bounding box center [351, 192] width 703 height 384
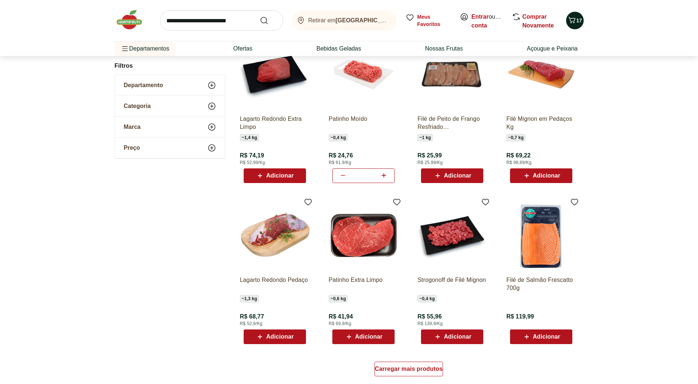
click at [574, 19] on icon "Carrinho" at bounding box center [571, 20] width 7 height 6
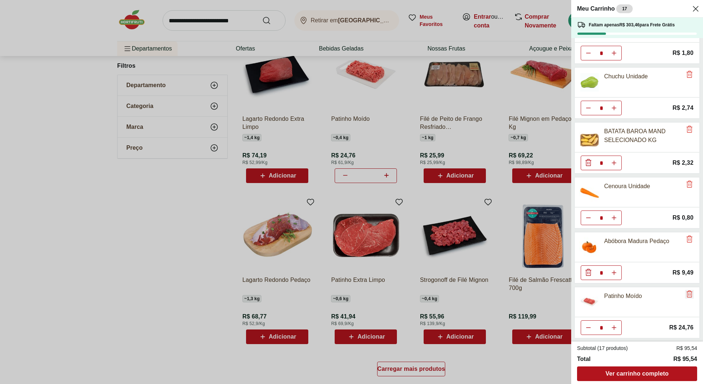
click at [685, 293] on icon "Remove" at bounding box center [689, 294] width 9 height 9
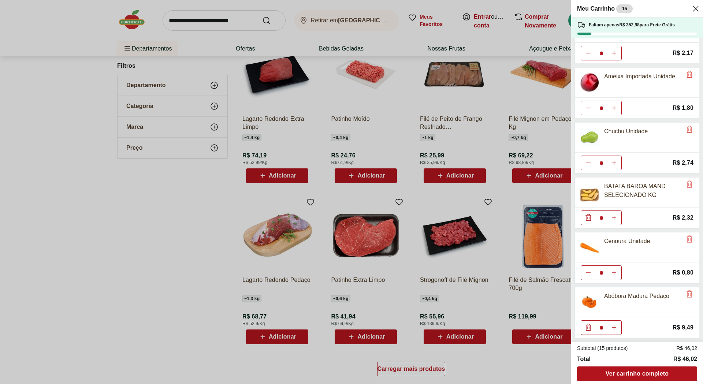
scroll to position [0, 0]
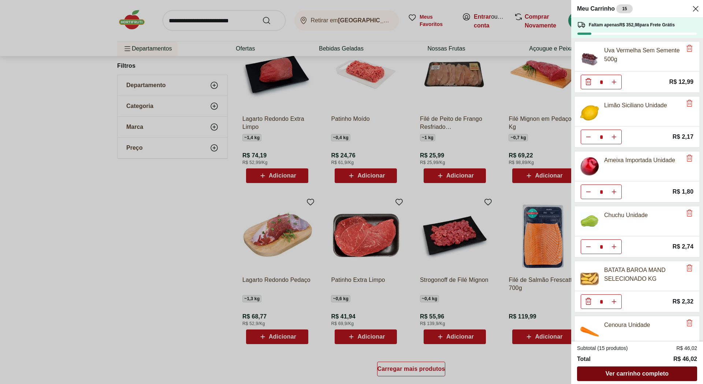
click at [647, 373] on span "Ver carrinho completo" at bounding box center [637, 374] width 63 height 6
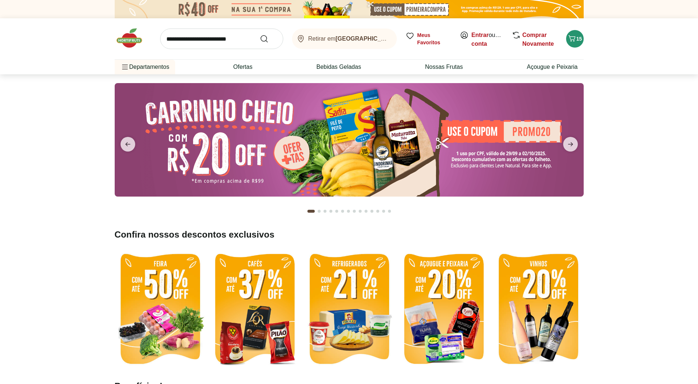
scroll to position [73, 0]
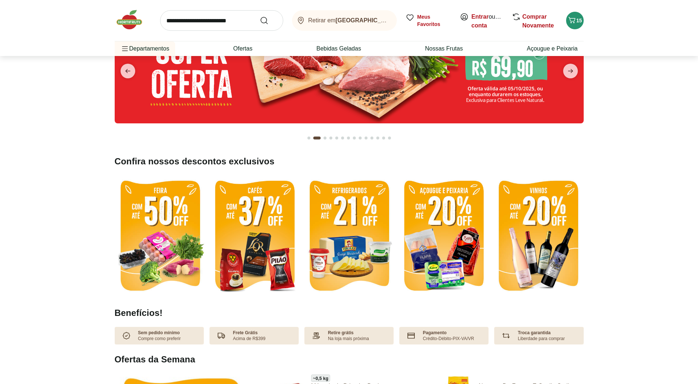
click at [267, 225] on img at bounding box center [254, 236] width 91 height 121
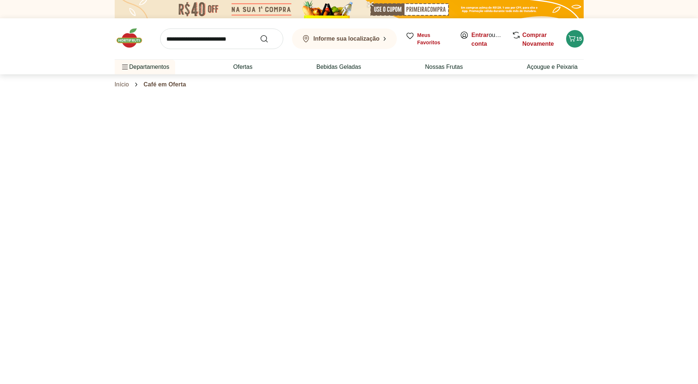
select select "**********"
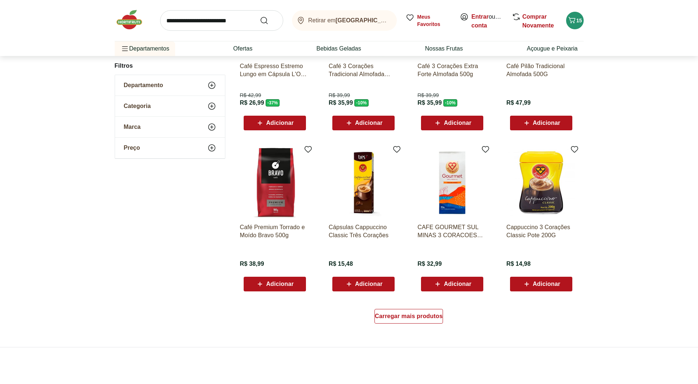
scroll to position [366, 0]
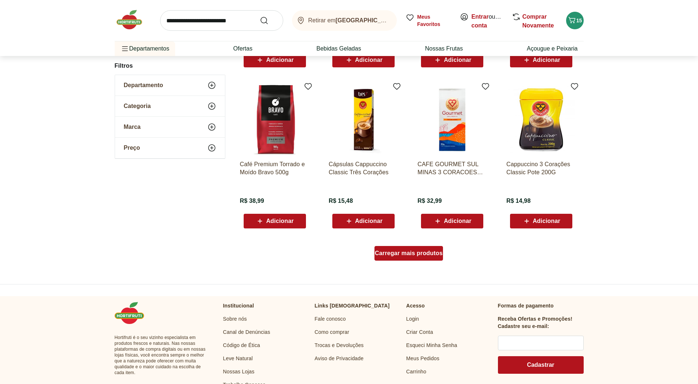
click at [409, 256] on span "Carregar mais produtos" at bounding box center [409, 253] width 68 height 6
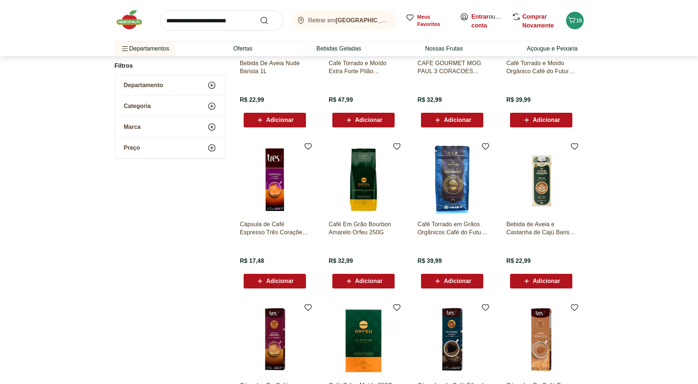
scroll to position [330, 0]
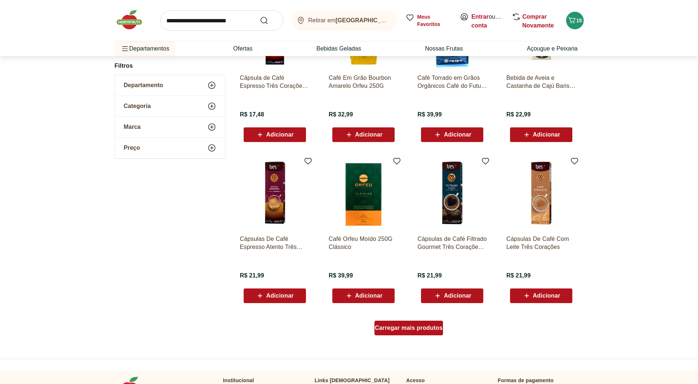
click at [400, 333] on div "Carregar mais produtos" at bounding box center [408, 328] width 68 height 15
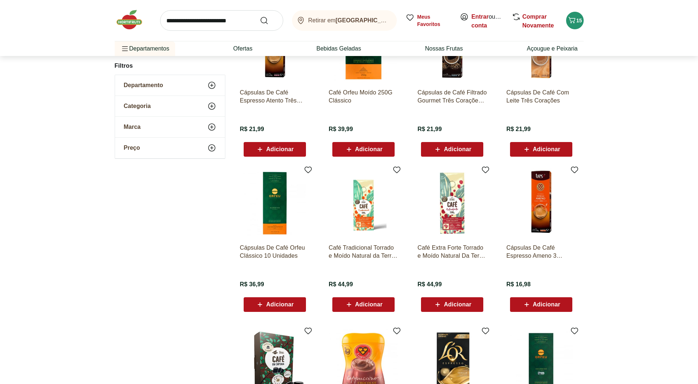
scroll to position [586, 0]
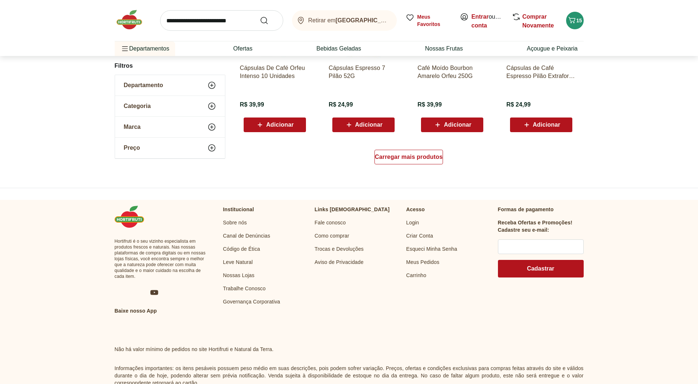
scroll to position [511, 0]
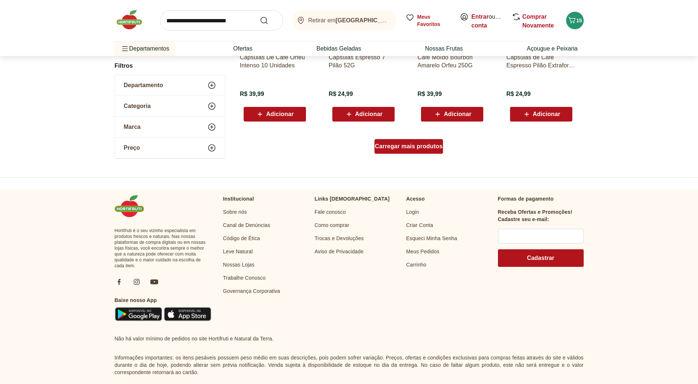
click at [402, 145] on span "Carregar mais produtos" at bounding box center [409, 147] width 68 height 6
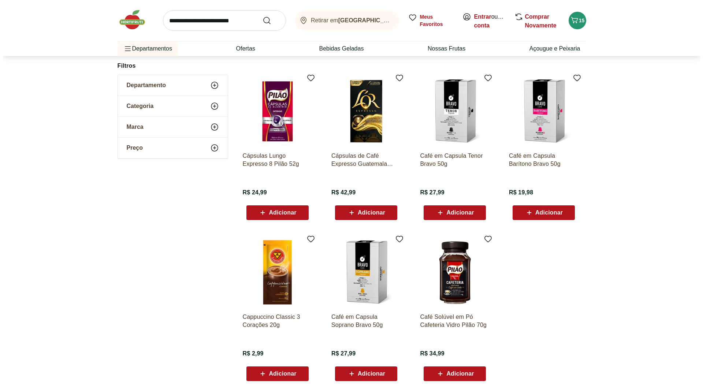
scroll to position [180, 0]
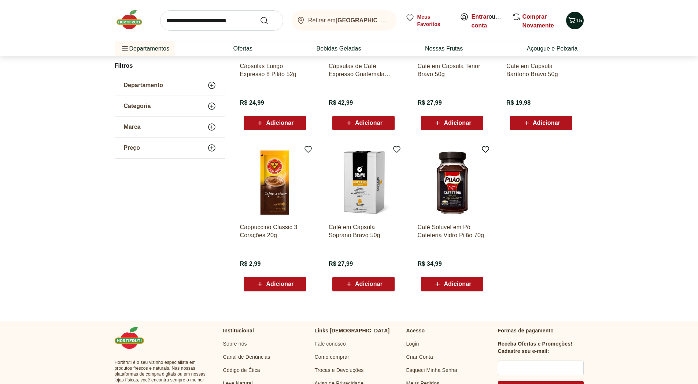
click at [574, 18] on icon "Carrinho" at bounding box center [571, 20] width 7 height 6
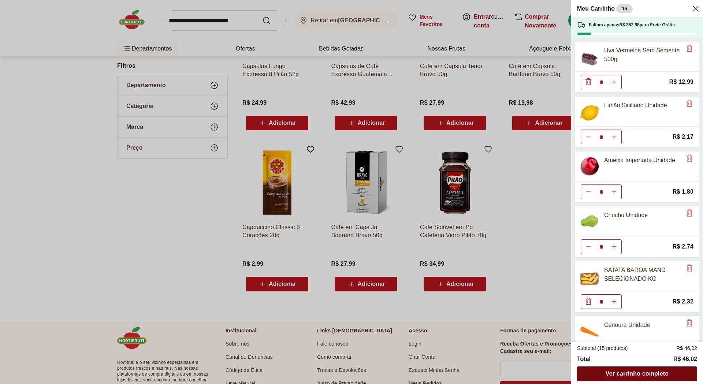
click at [638, 372] on span "Ver carrinho completo" at bounding box center [637, 374] width 63 height 6
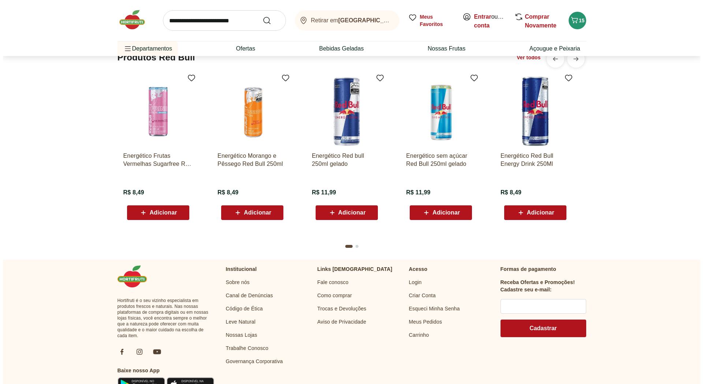
scroll to position [1831, 0]
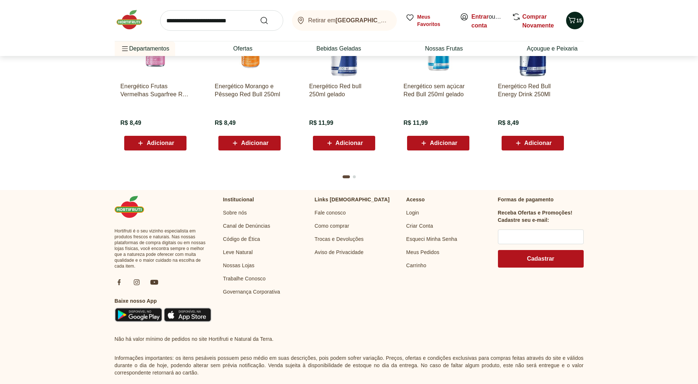
click at [575, 19] on icon "Carrinho" at bounding box center [571, 20] width 9 height 9
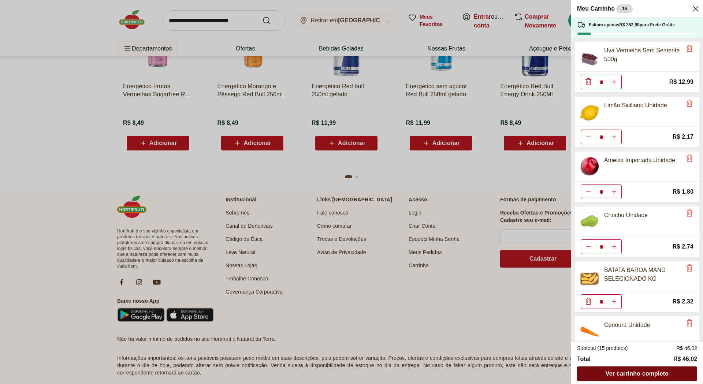
click at [643, 370] on div "Ver carrinho completo" at bounding box center [637, 374] width 120 height 15
